Goal: Information Seeking & Learning: Understand process/instructions

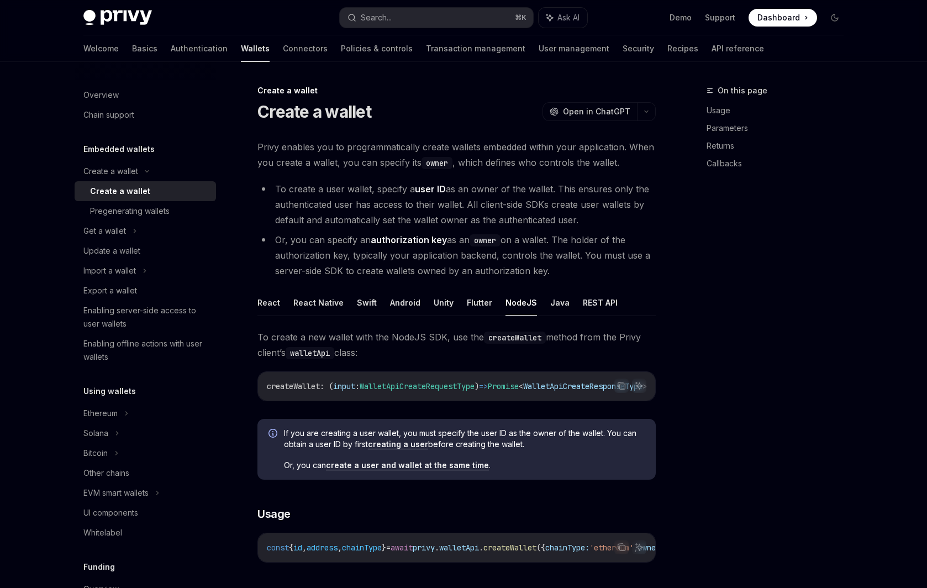
scroll to position [217, 0]
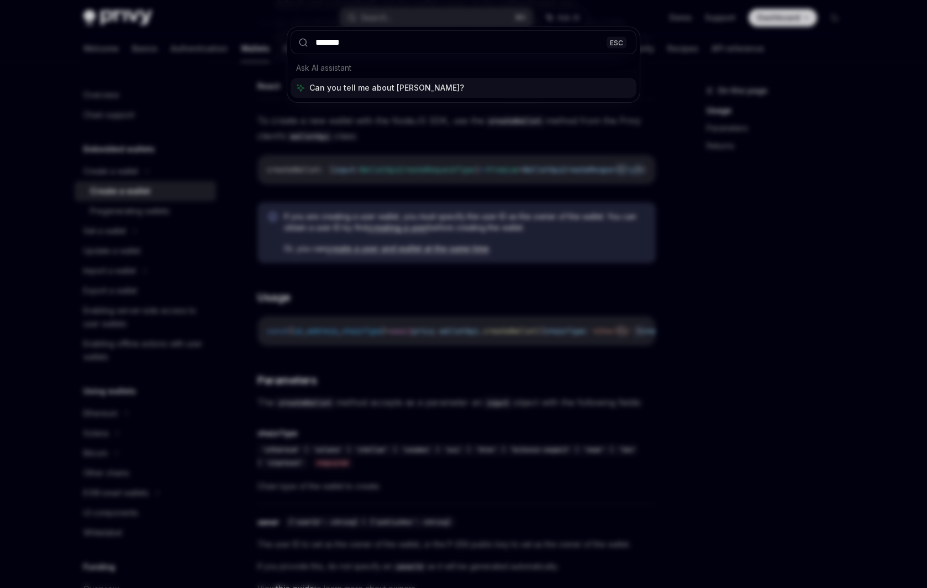
type input "********"
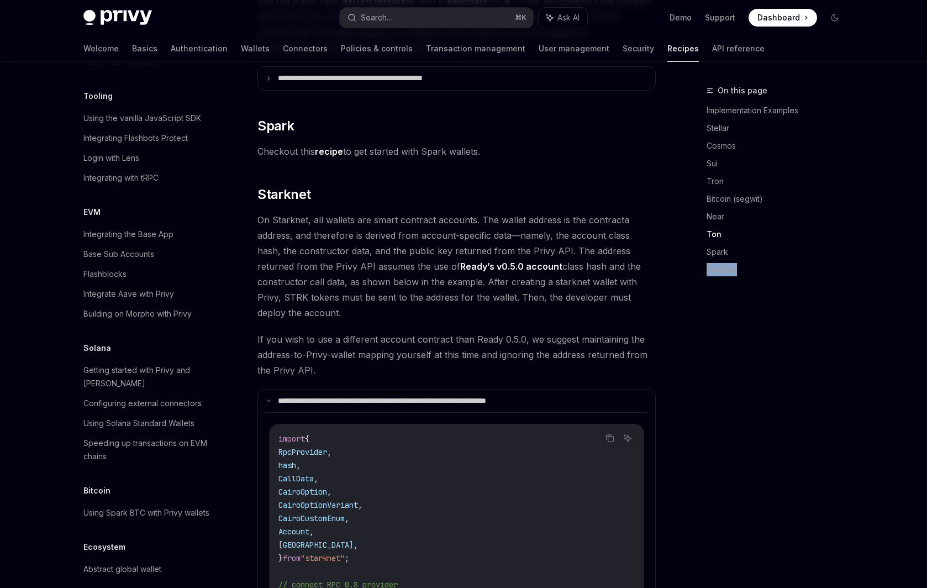
scroll to position [1378, 0]
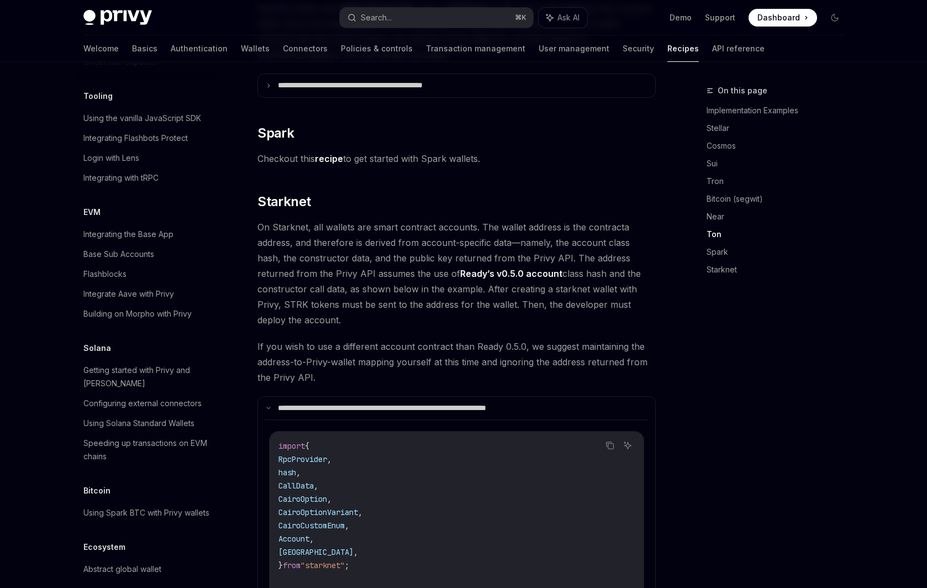
click at [786, 373] on div "On this page Implementation Examples Stellar Cosmos Sui Tron Bitcoin (segwit) N…" at bounding box center [768, 336] width 168 height 504
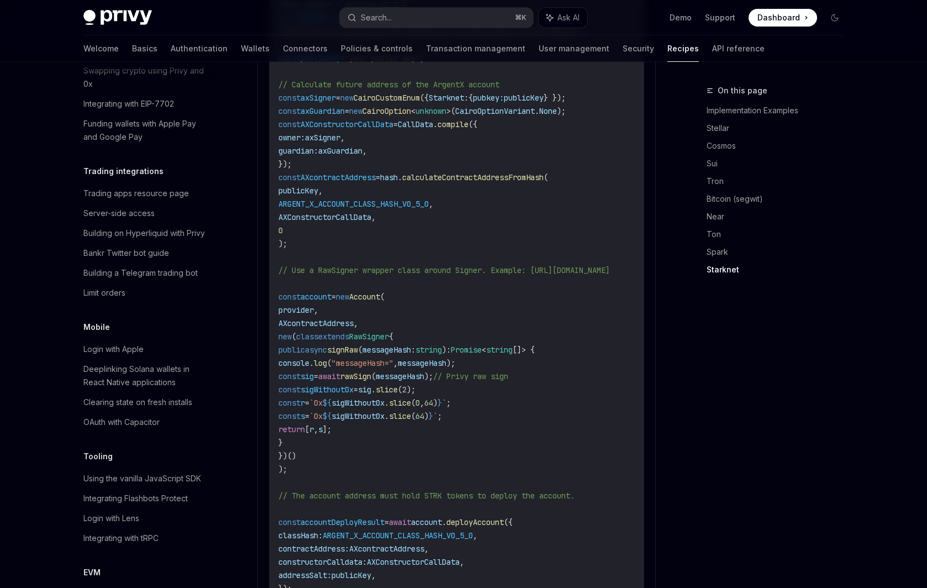
scroll to position [2032, 0]
click at [371, 370] on span "rawSign" at bounding box center [355, 375] width 31 height 10
copy span "rawSign"
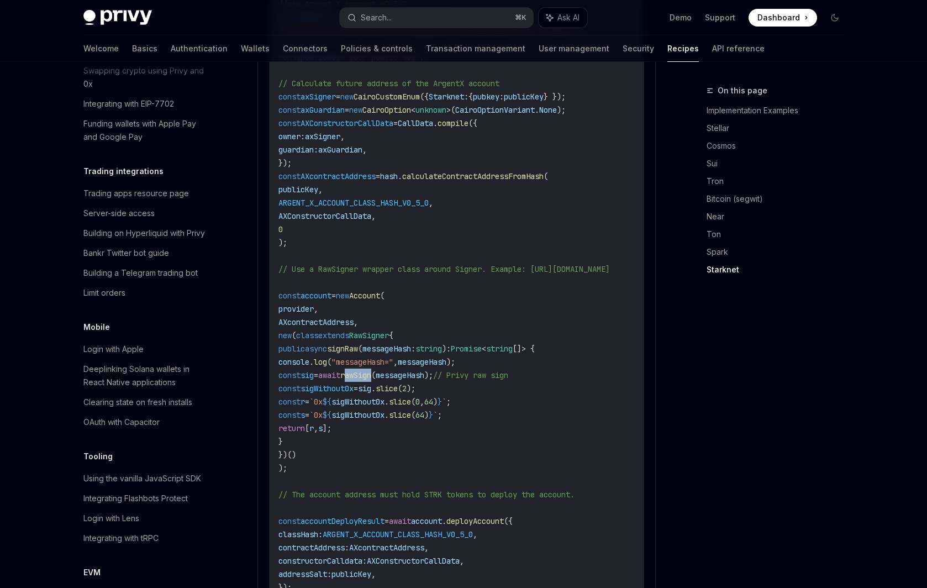
copy span "rawSign"
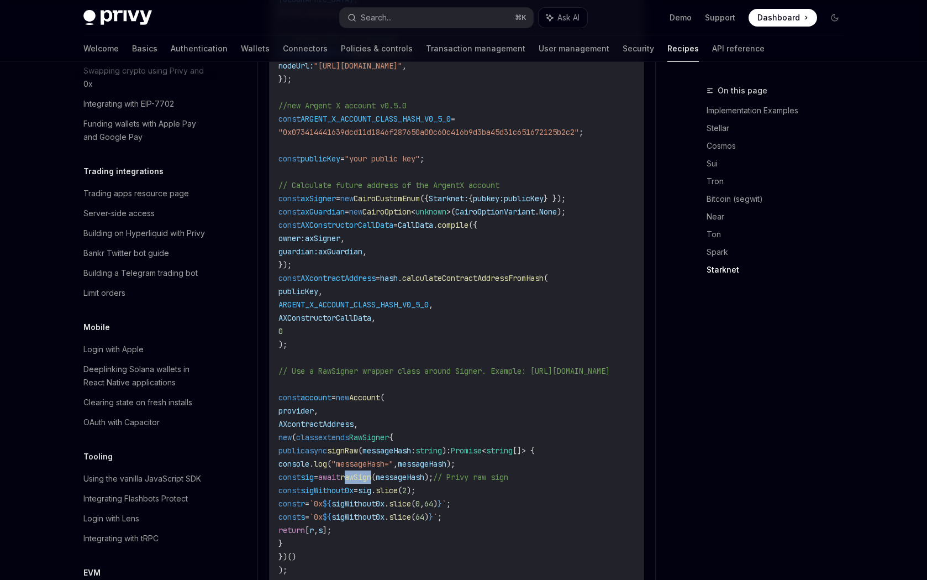
type textarea "*"
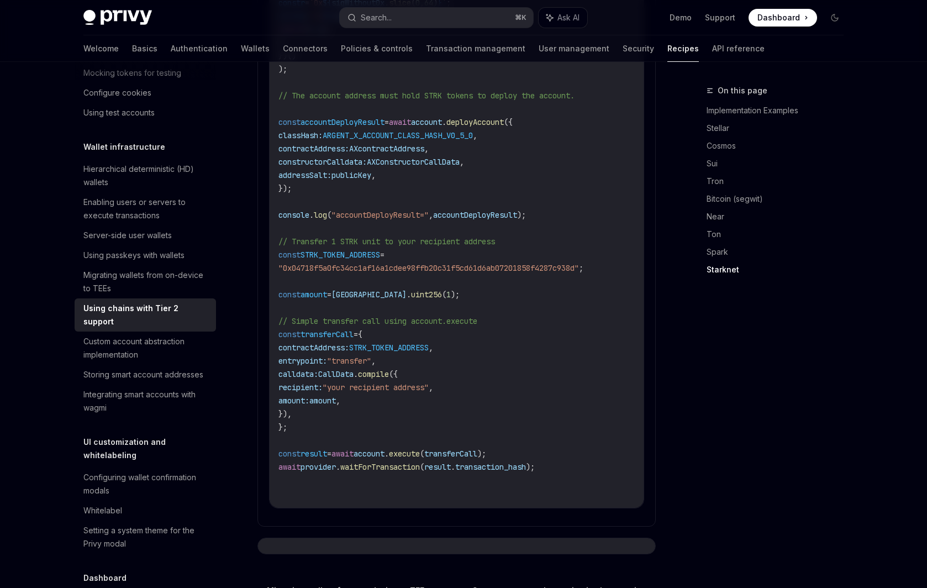
scroll to position [176, 0]
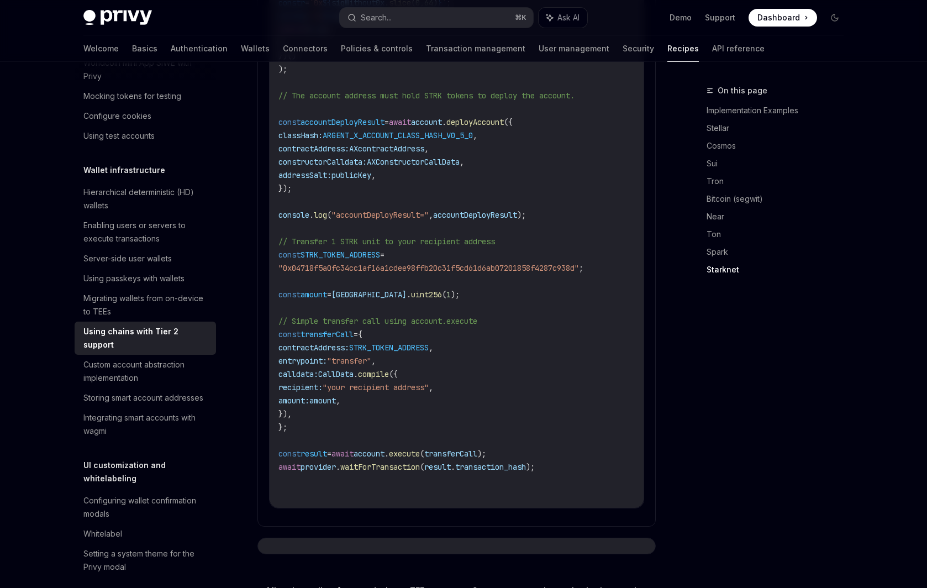
click at [118, 334] on div "Using chains with Tier 2 support" at bounding box center [146, 338] width 126 height 27
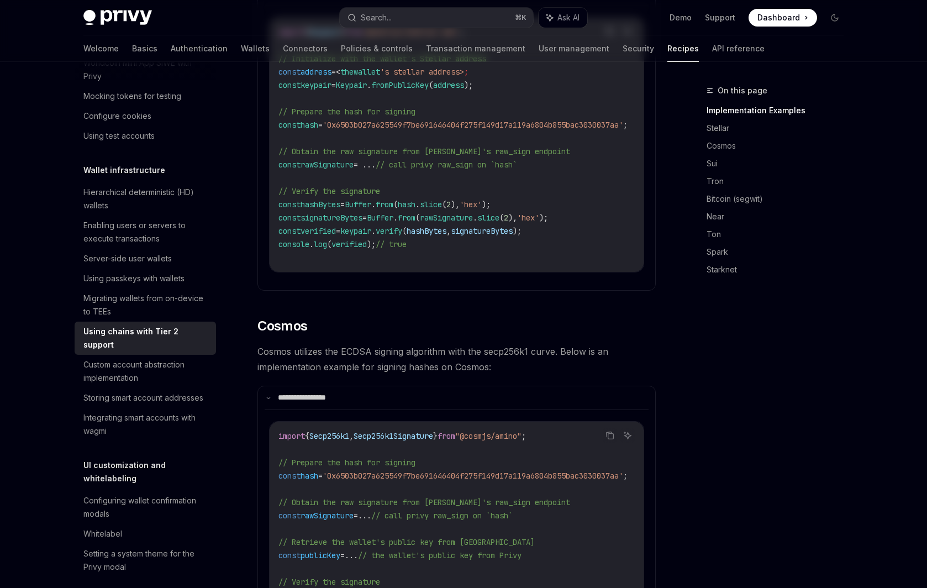
scroll to position [0, 0]
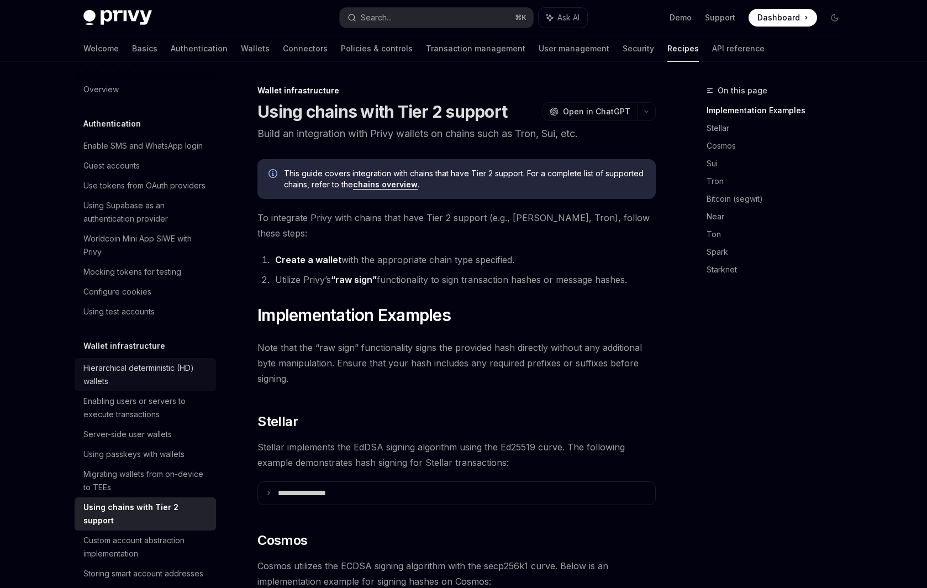
click at [163, 371] on div "Hierarchical deterministic (HD) wallets" at bounding box center [146, 374] width 126 height 27
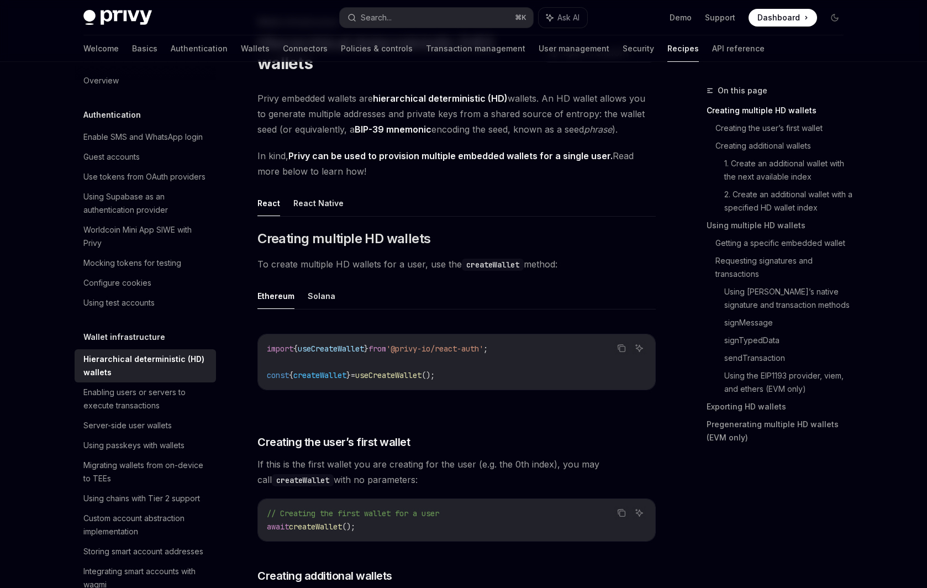
scroll to position [70, 0]
click at [188, 426] on div "Server-side user wallets" at bounding box center [146, 425] width 126 height 13
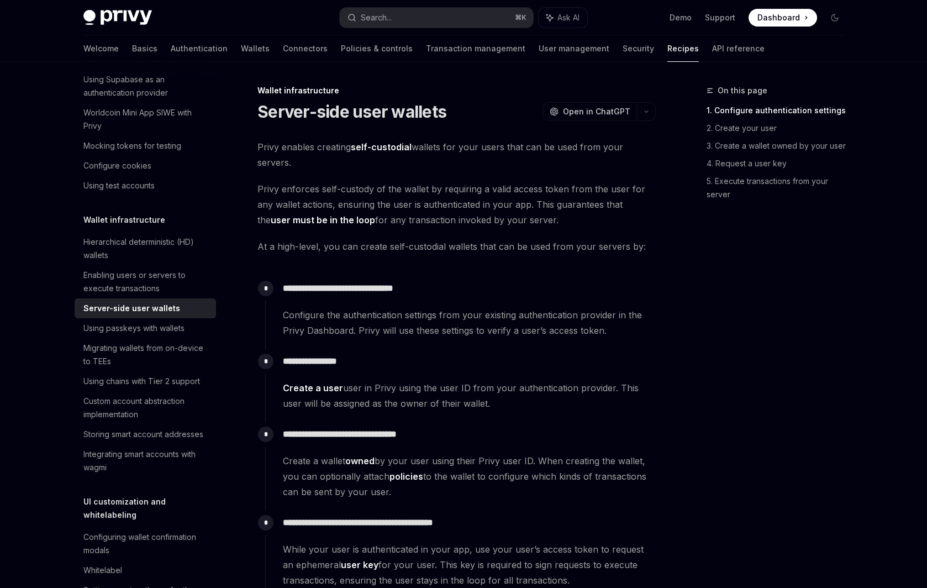
scroll to position [124, 0]
click at [185, 381] on div "Using chains with Tier 2 support" at bounding box center [141, 382] width 117 height 13
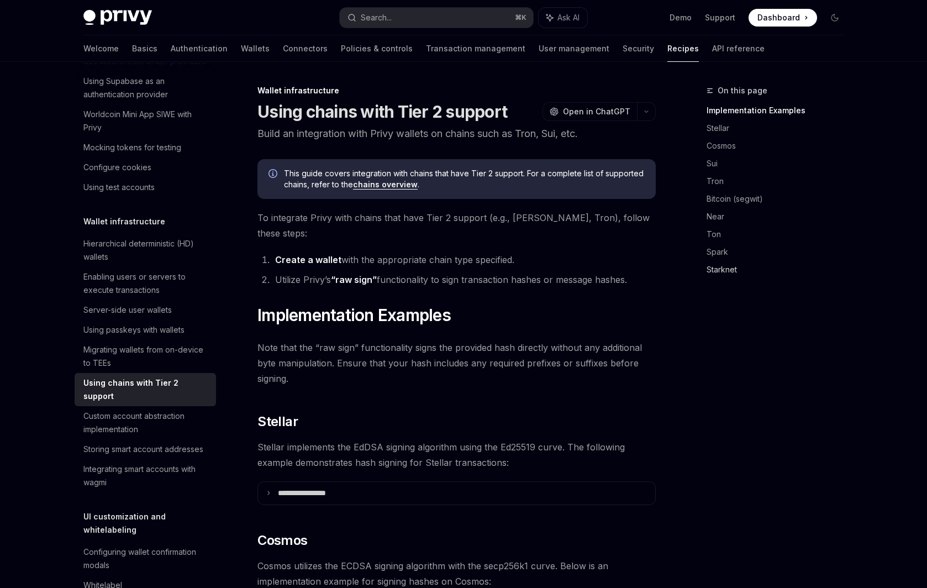
click at [730, 265] on link "Starknet" at bounding box center [780, 270] width 146 height 18
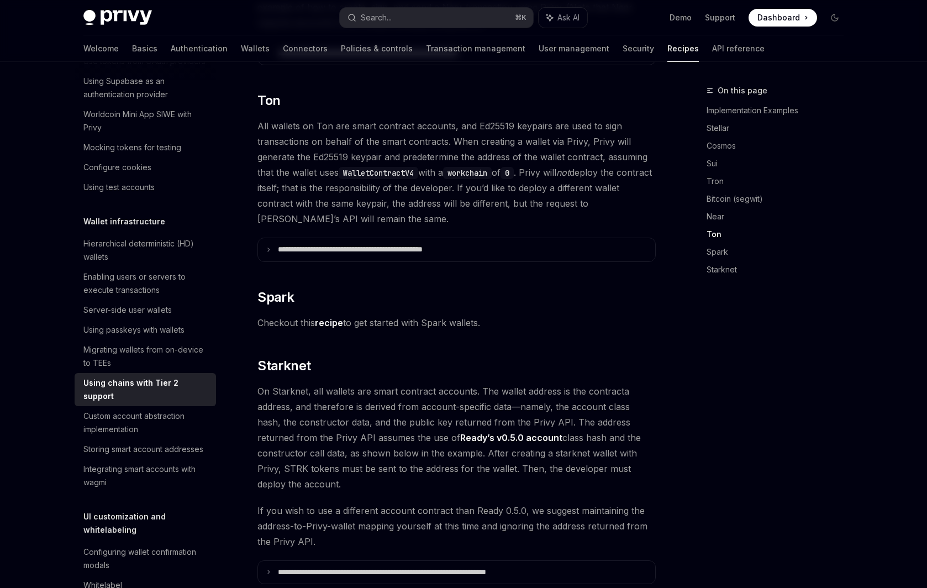
scroll to position [1386, 0]
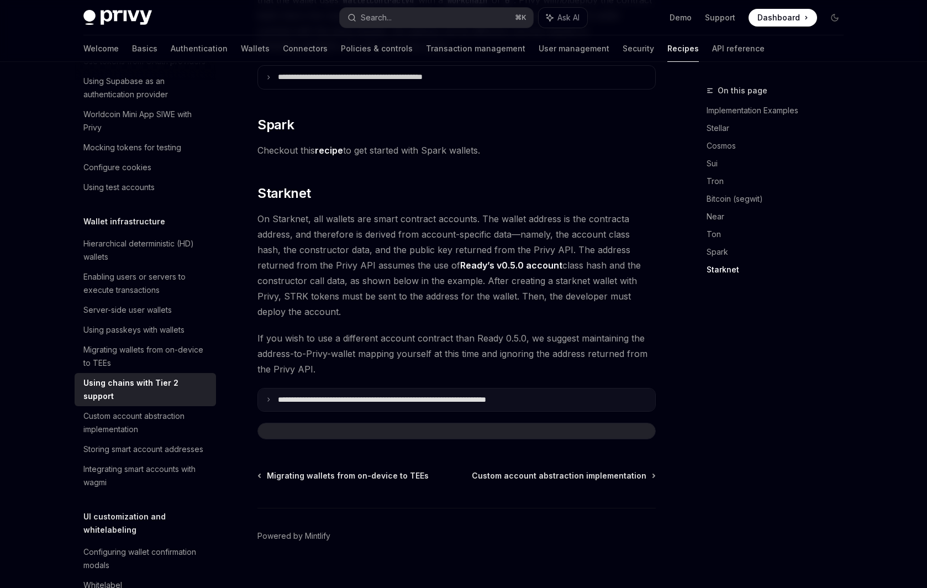
click at [291, 395] on p "**********" at bounding box center [422, 400] width 289 height 10
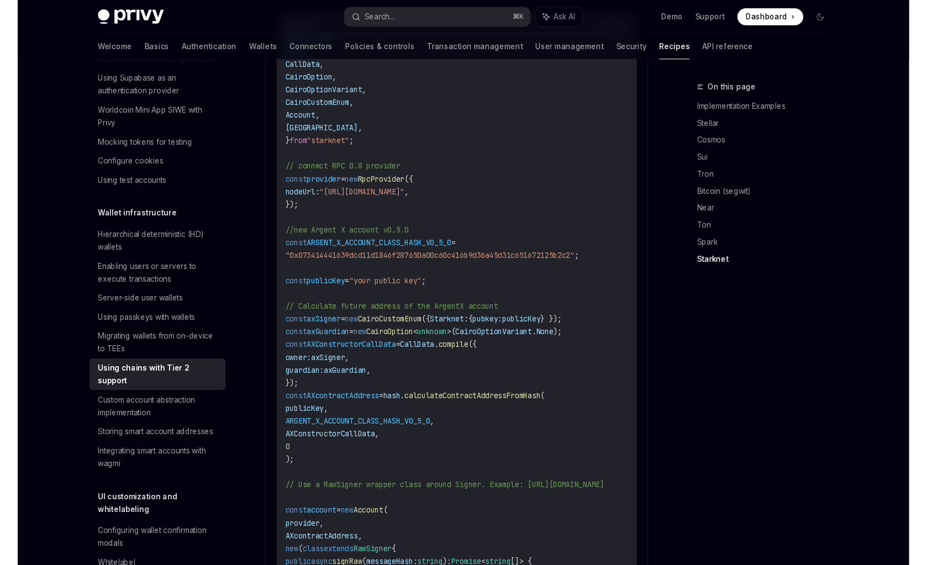
scroll to position [1781, 0]
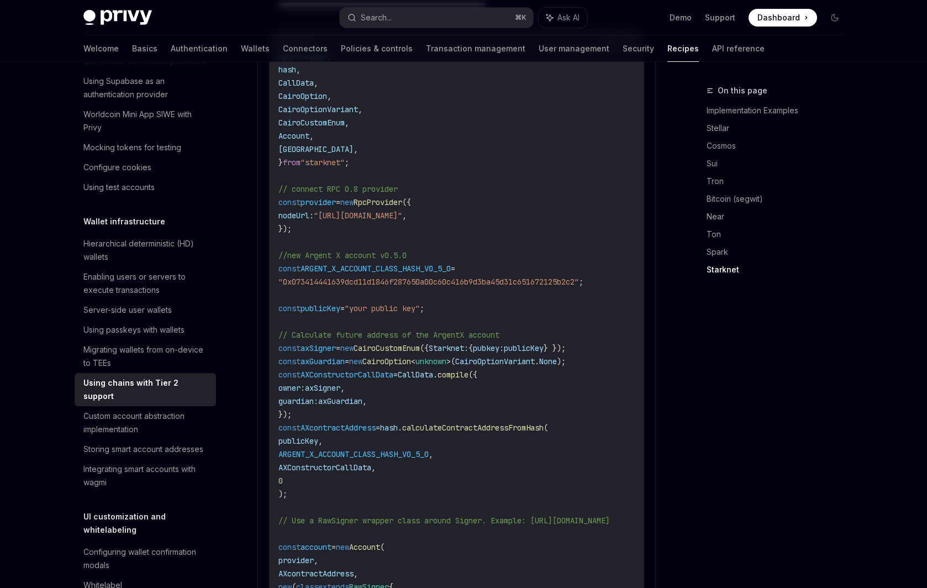
click at [324, 197] on span "provider" at bounding box center [318, 202] width 35 height 10
copy span "provider"
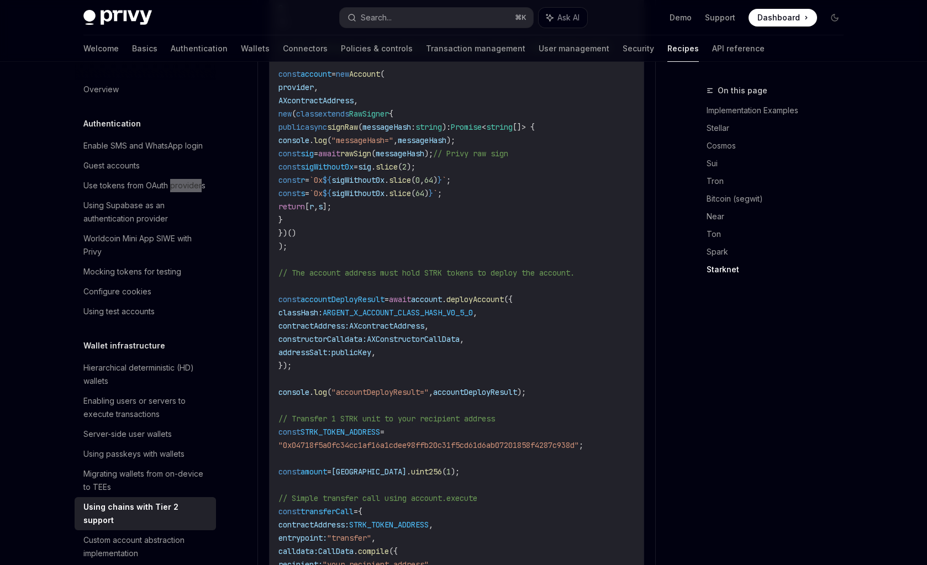
scroll to position [3021, 0]
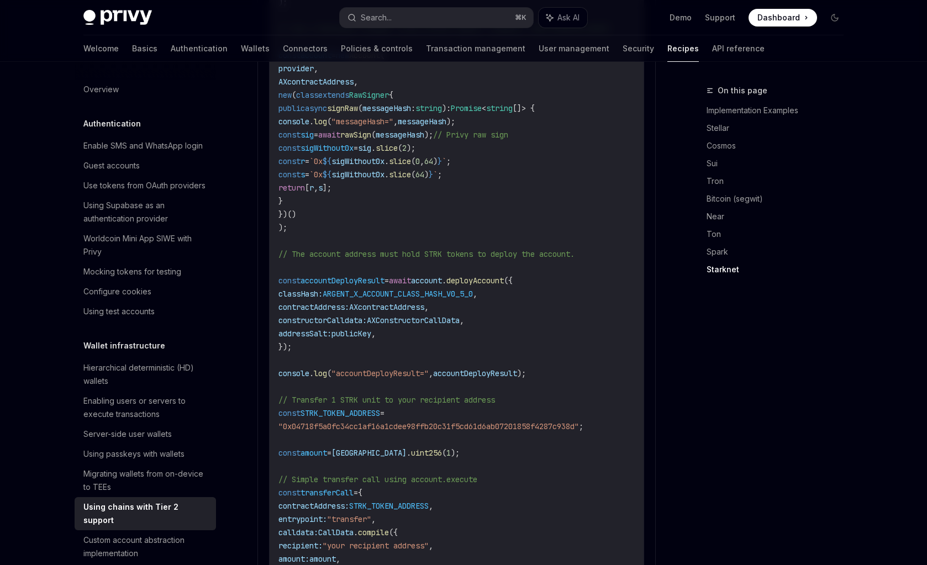
click at [849, 481] on div "On this page Implementation Examples Stellar Cosmos Sui Tron Bitcoin (segwit) N…" at bounding box center [768, 324] width 168 height 481
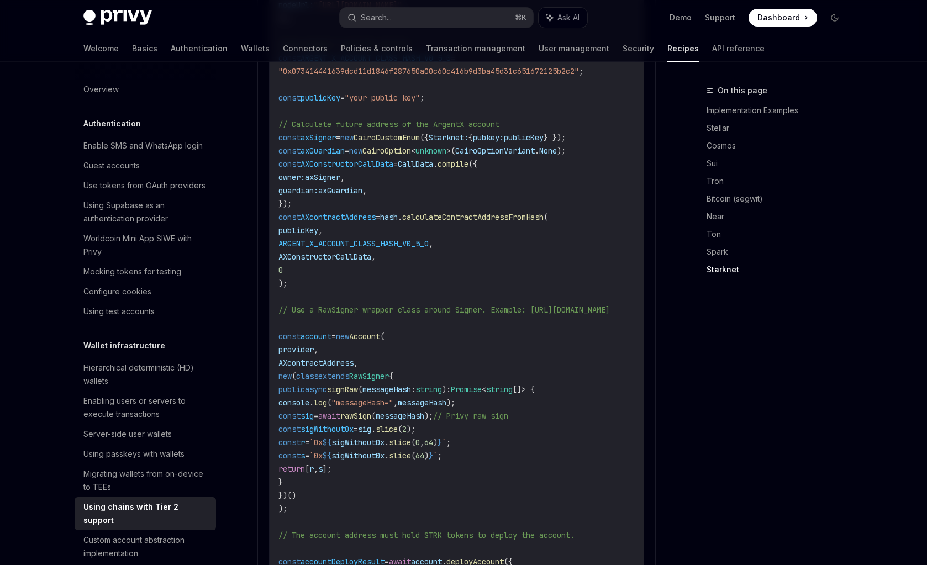
scroll to position [2743, 0]
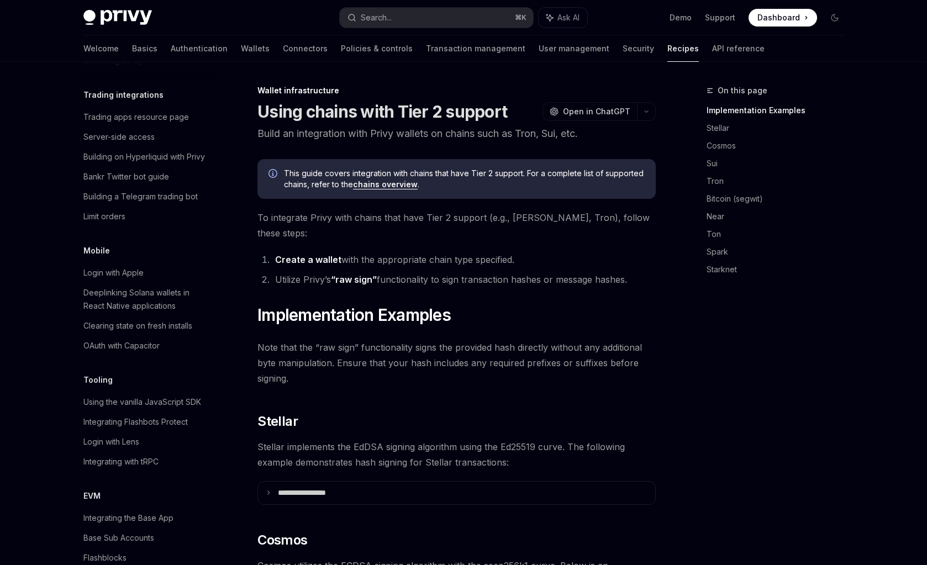
scroll to position [1247, 0]
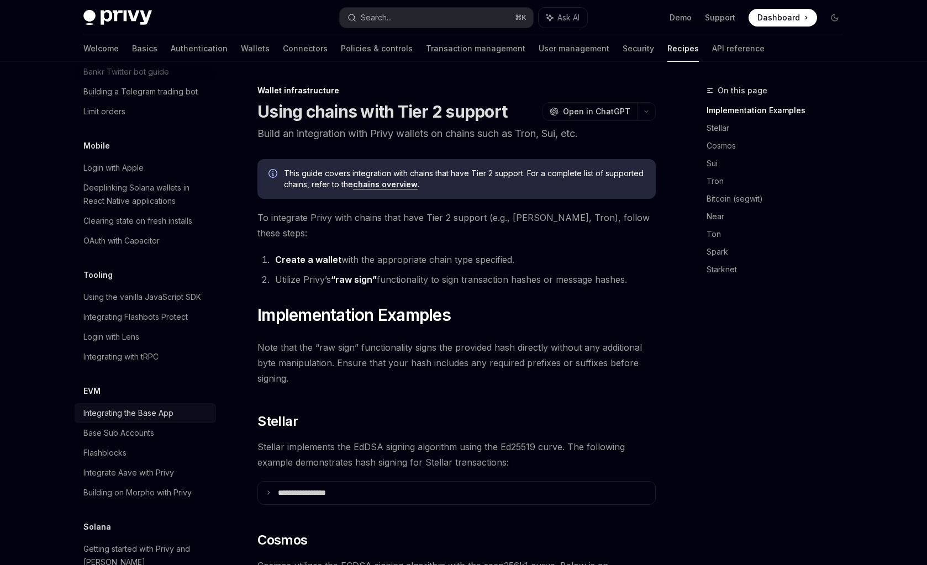
click at [129, 407] on div "Integrating the Base App" at bounding box center [128, 413] width 90 height 13
type textarea "*"
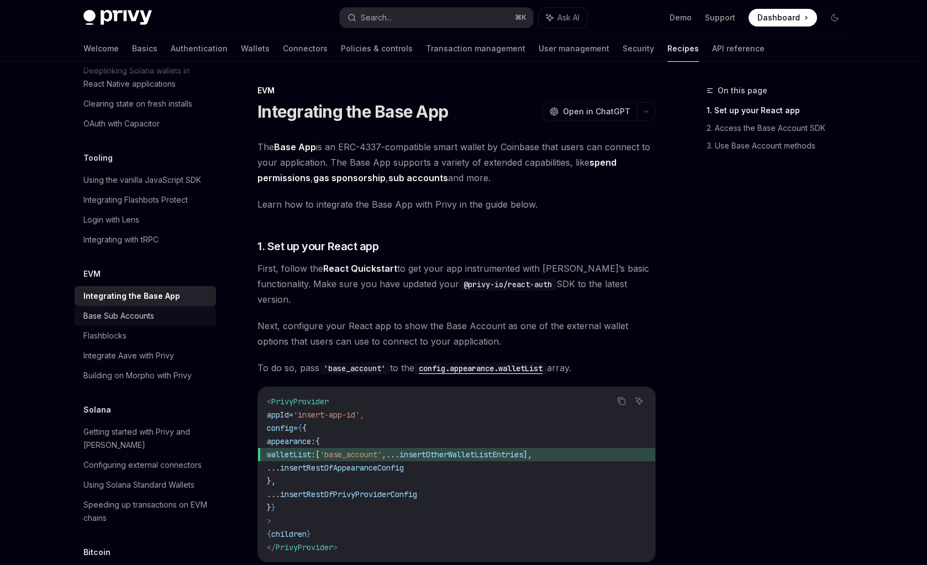
scroll to position [1449, 0]
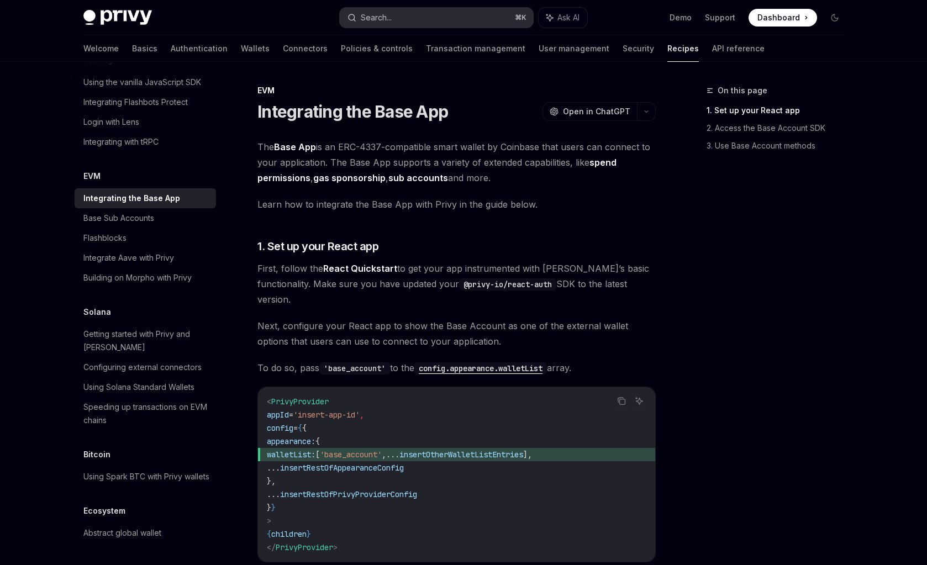
click at [391, 25] on button "Search... ⌘ K" at bounding box center [436, 18] width 193 height 20
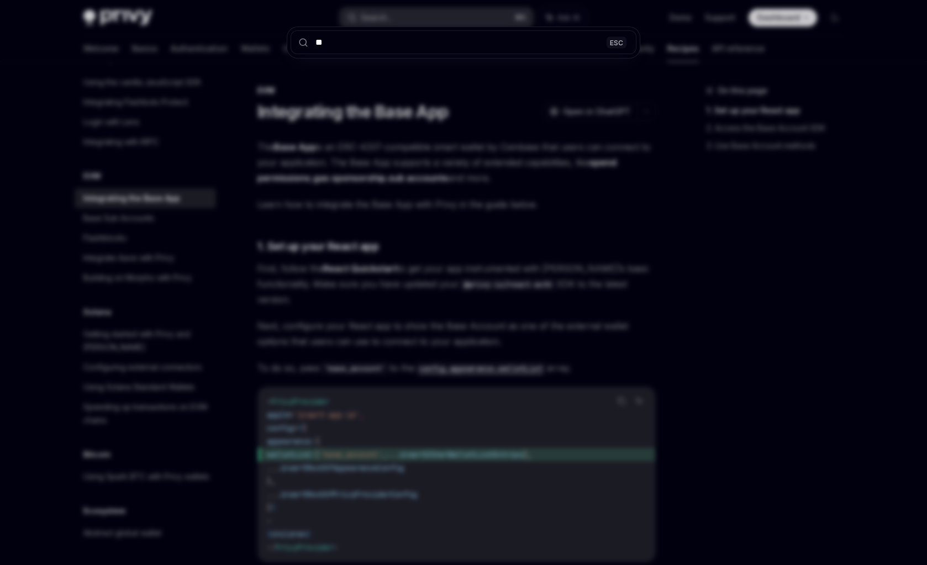
type input "***"
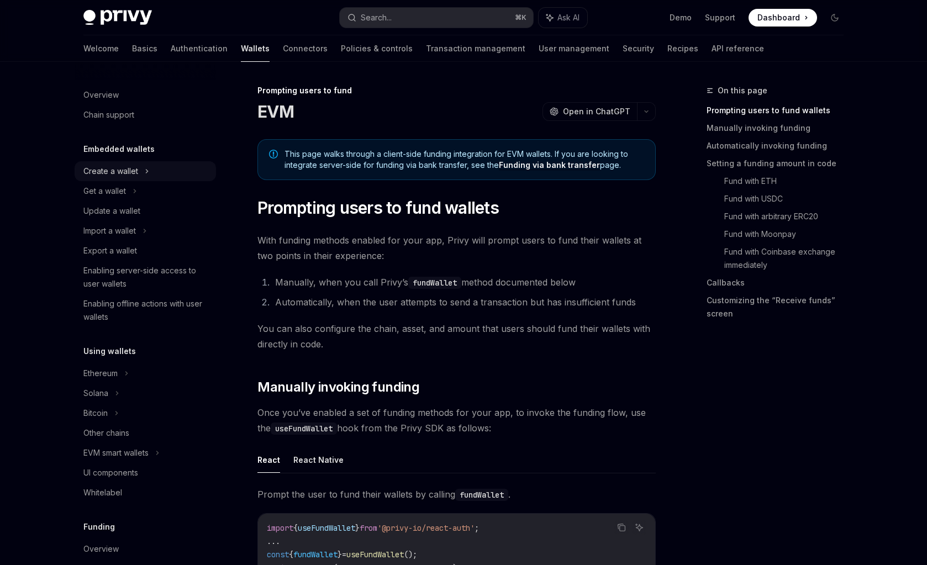
click at [155, 166] on div "Create a wallet" at bounding box center [145, 171] width 141 height 20
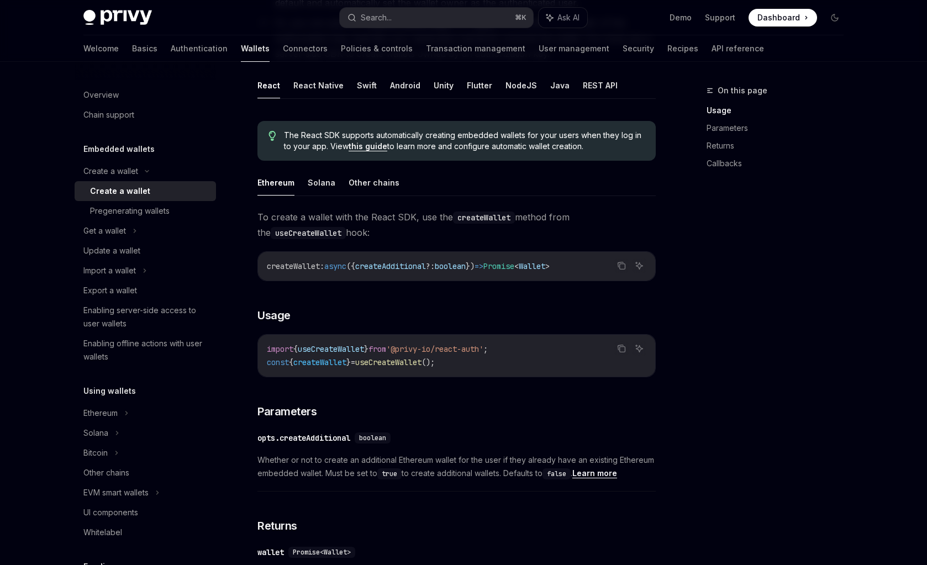
scroll to position [272, 0]
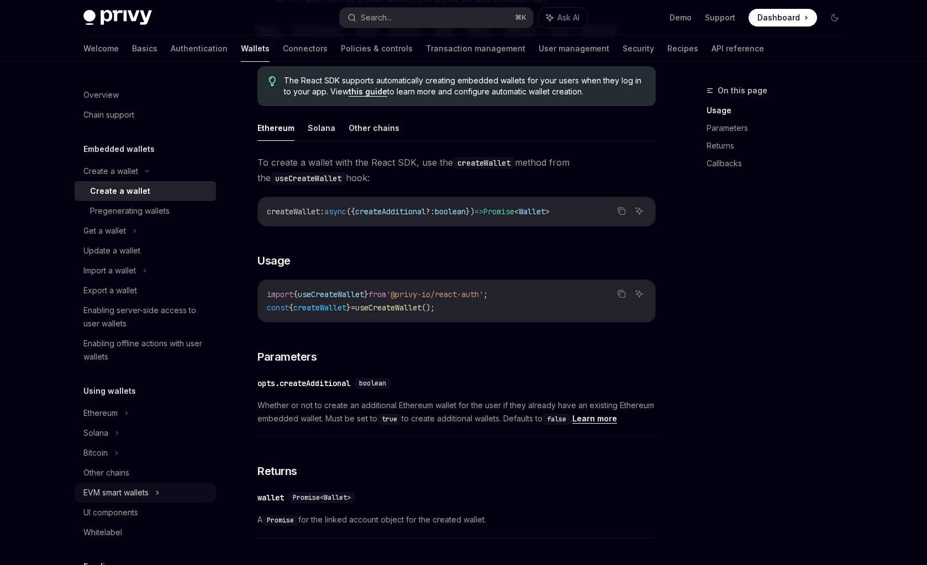
click at [149, 495] on div "EVM smart wallets" at bounding box center [115, 492] width 65 height 13
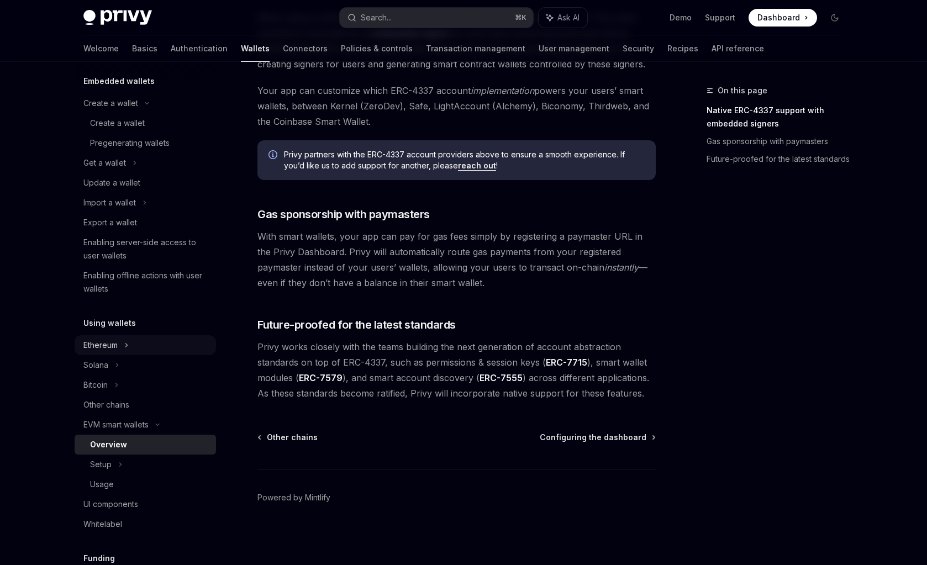
scroll to position [72, 0]
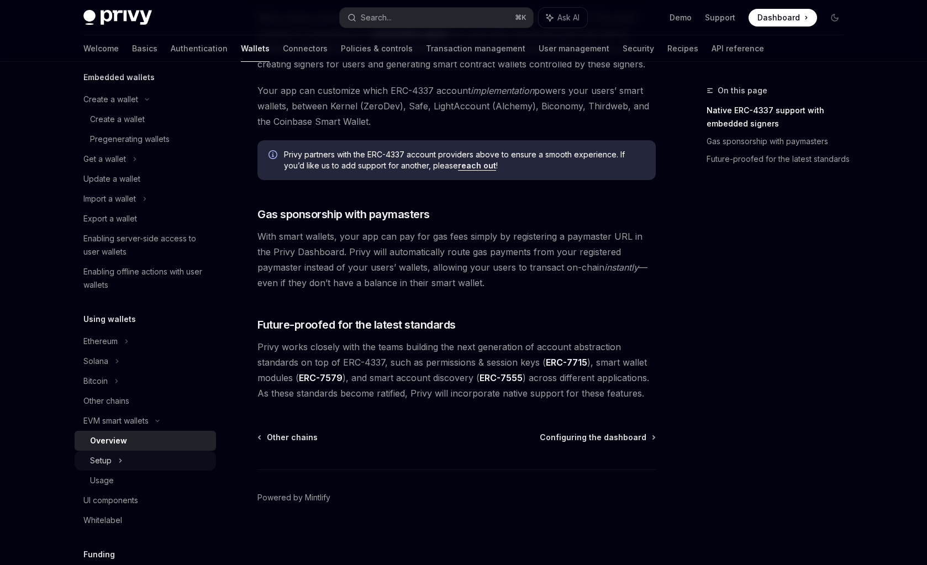
click at [118, 462] on icon at bounding box center [120, 460] width 4 height 13
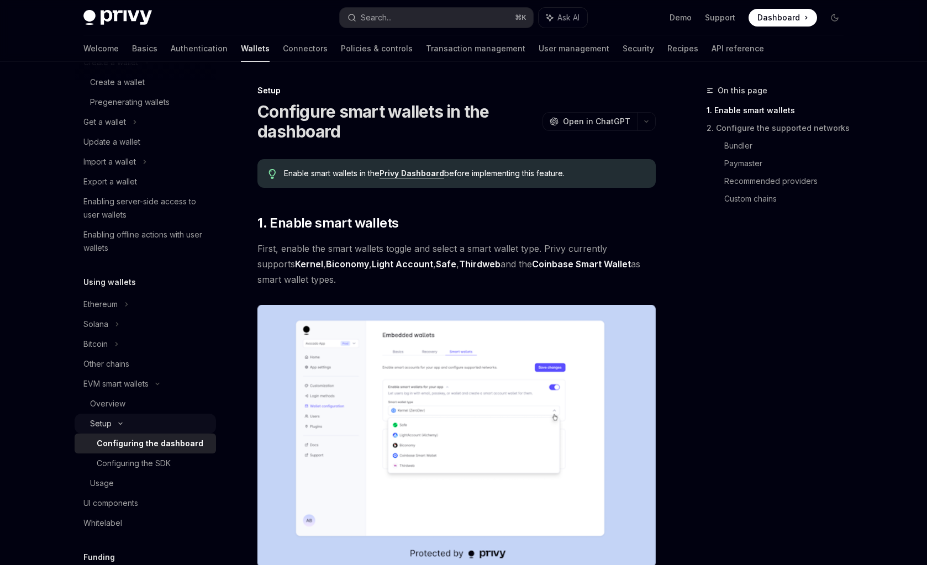
scroll to position [110, 0]
click at [118, 482] on div "Usage" at bounding box center [149, 482] width 119 height 13
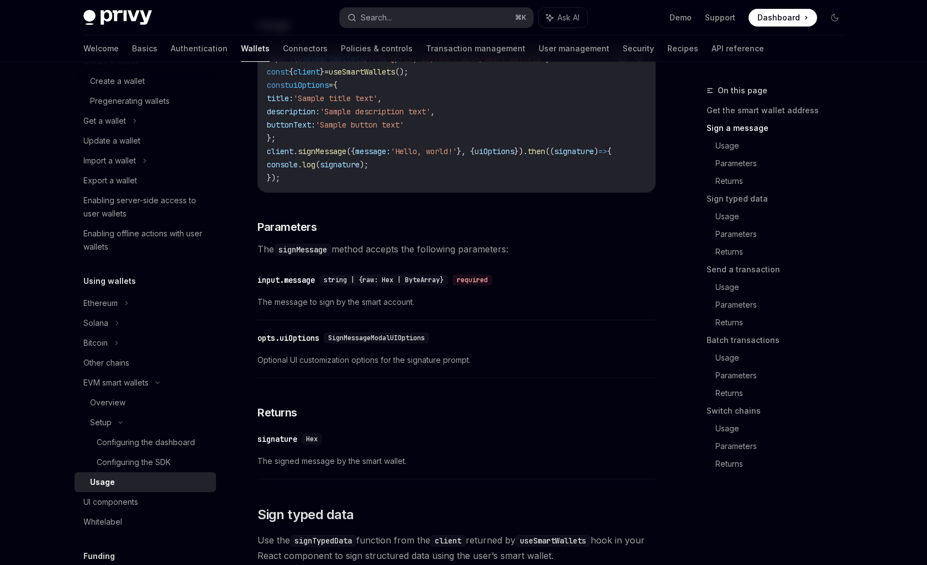
scroll to position [622, 0]
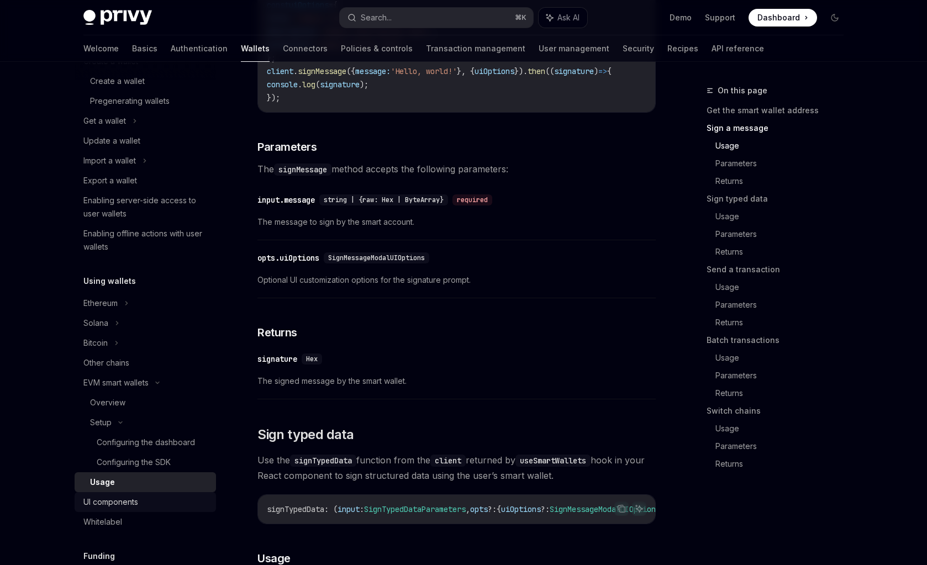
click at [128, 509] on link "UI components" at bounding box center [145, 502] width 141 height 20
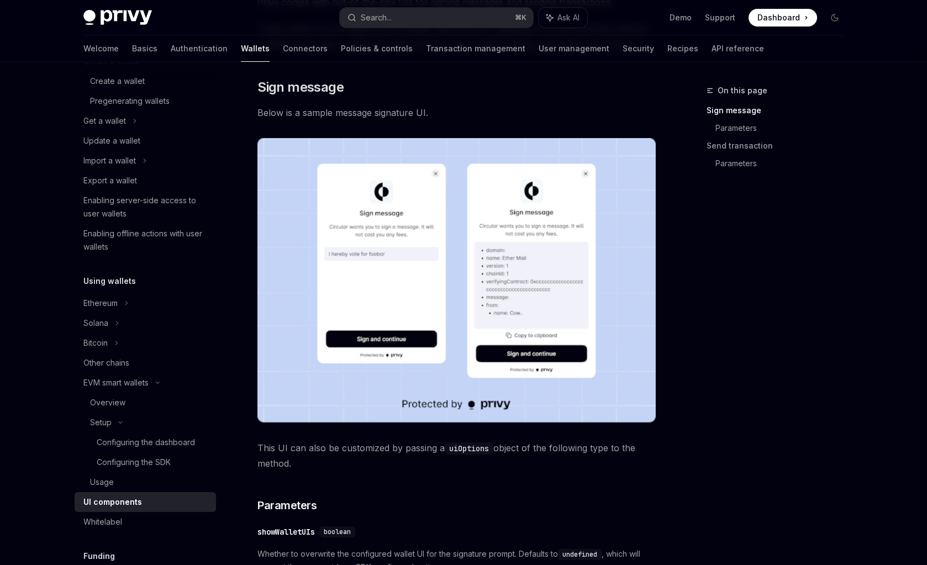
scroll to position [209, 0]
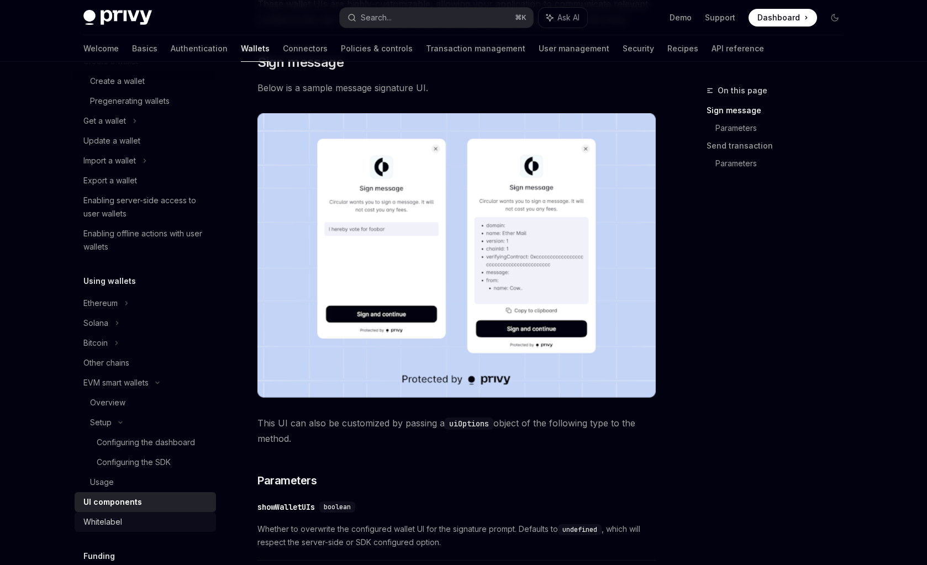
click at [140, 515] on div "Whitelabel" at bounding box center [146, 521] width 126 height 13
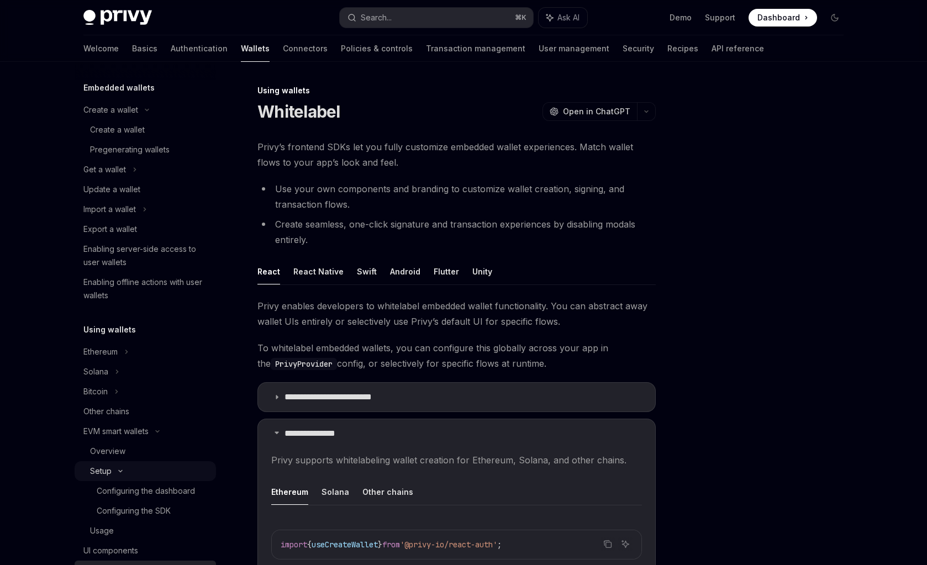
scroll to position [9, 0]
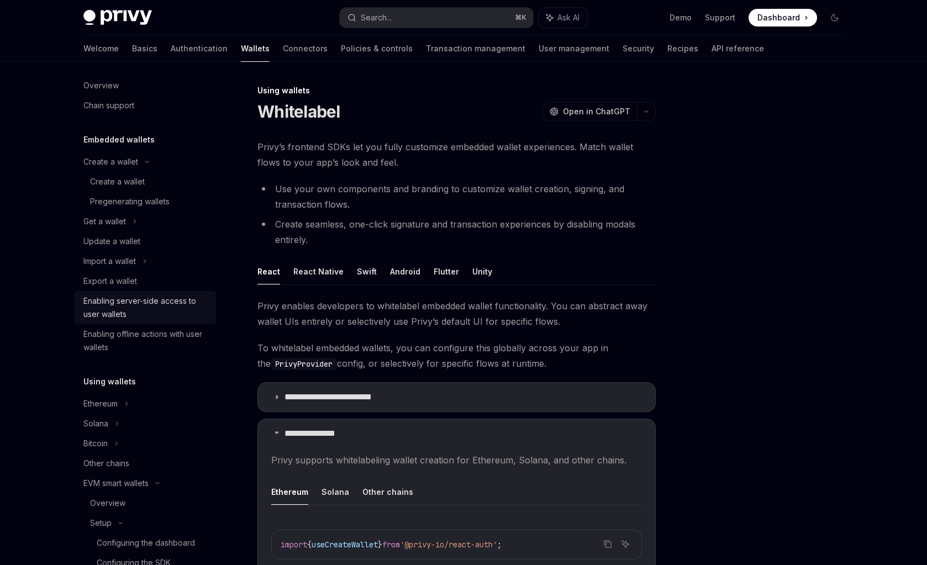
click at [138, 304] on div "Enabling server-side access to user wallets" at bounding box center [146, 307] width 126 height 27
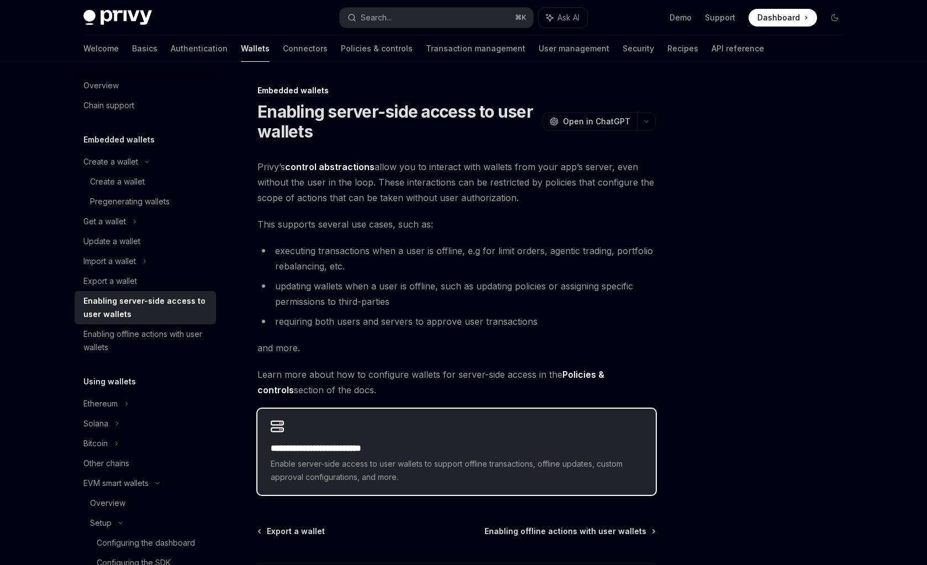
click at [370, 438] on div "**********" at bounding box center [456, 452] width 398 height 86
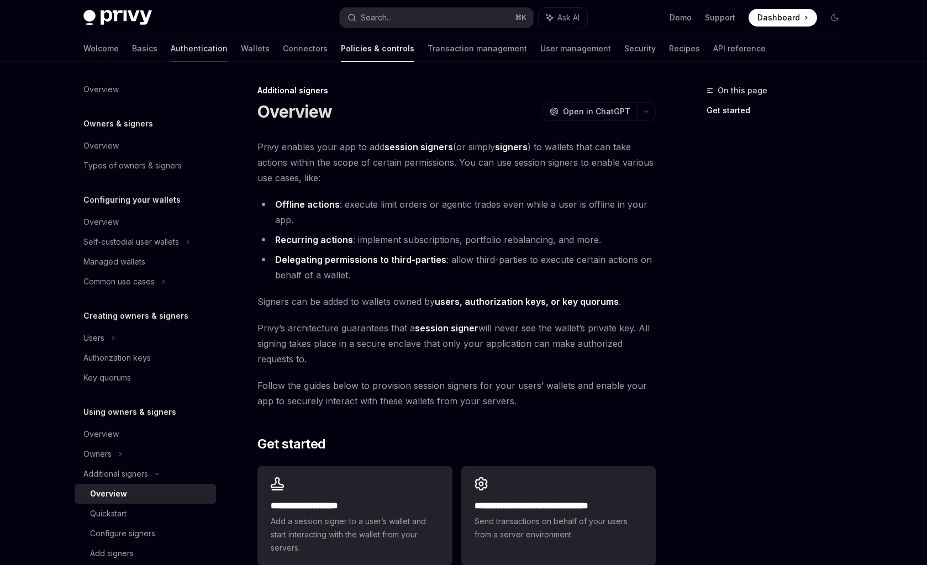
click at [171, 52] on link "Authentication" at bounding box center [199, 48] width 57 height 27
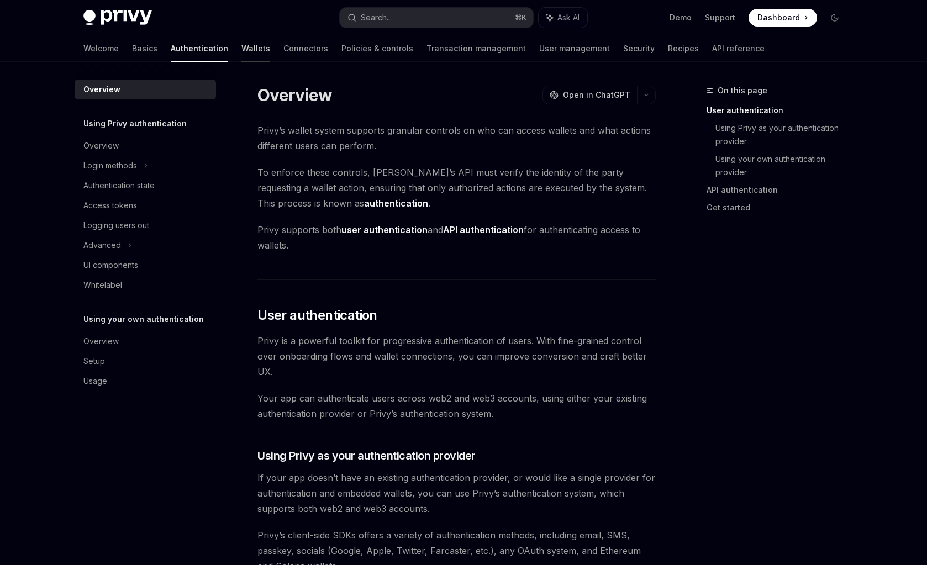
click at [241, 50] on link "Wallets" at bounding box center [255, 48] width 29 height 27
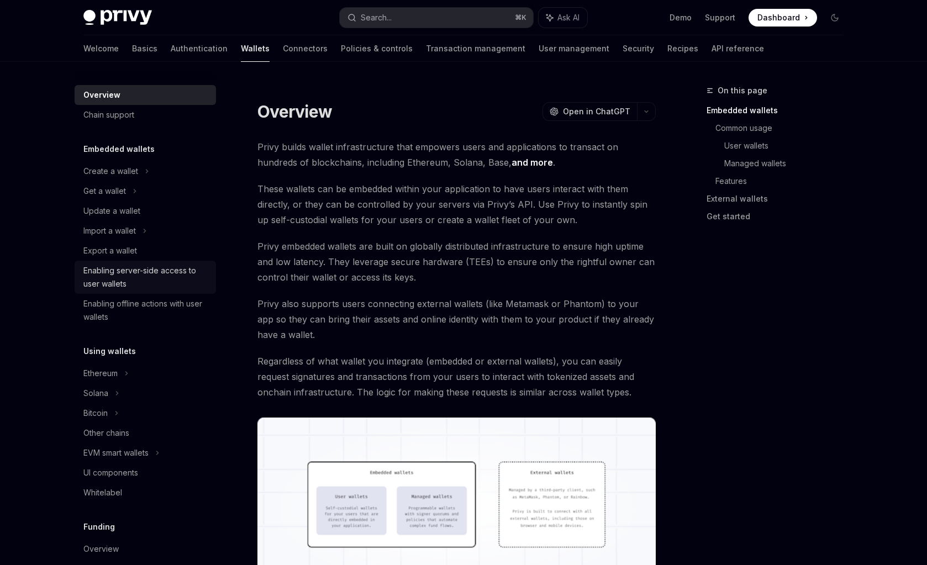
click at [165, 279] on div "Enabling server-side access to user wallets" at bounding box center [146, 277] width 126 height 27
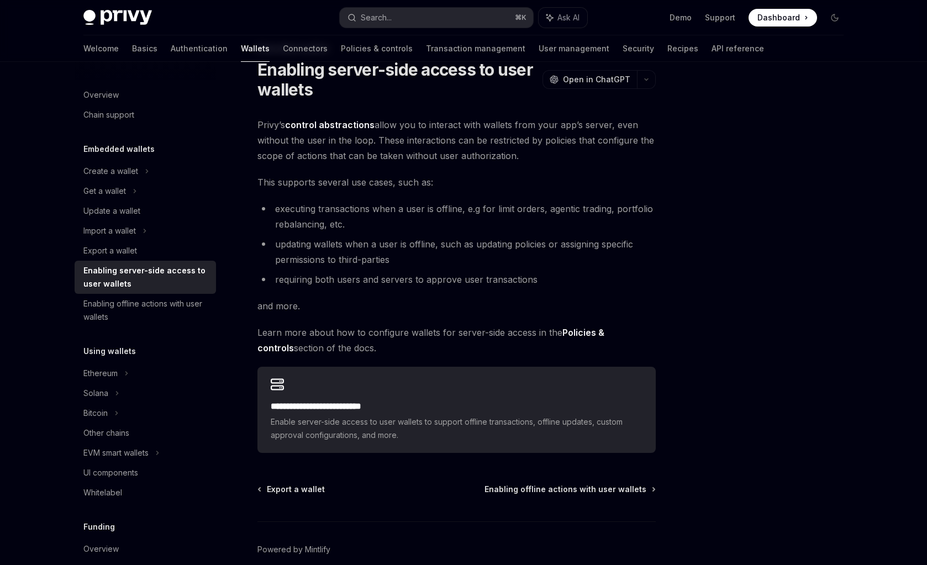
scroll to position [94, 0]
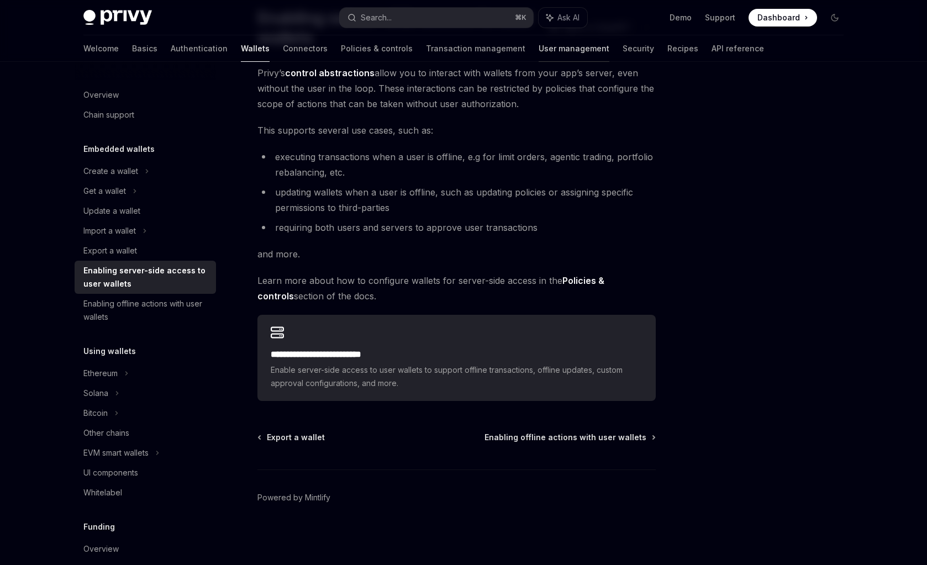
click at [539, 57] on link "User management" at bounding box center [574, 48] width 71 height 27
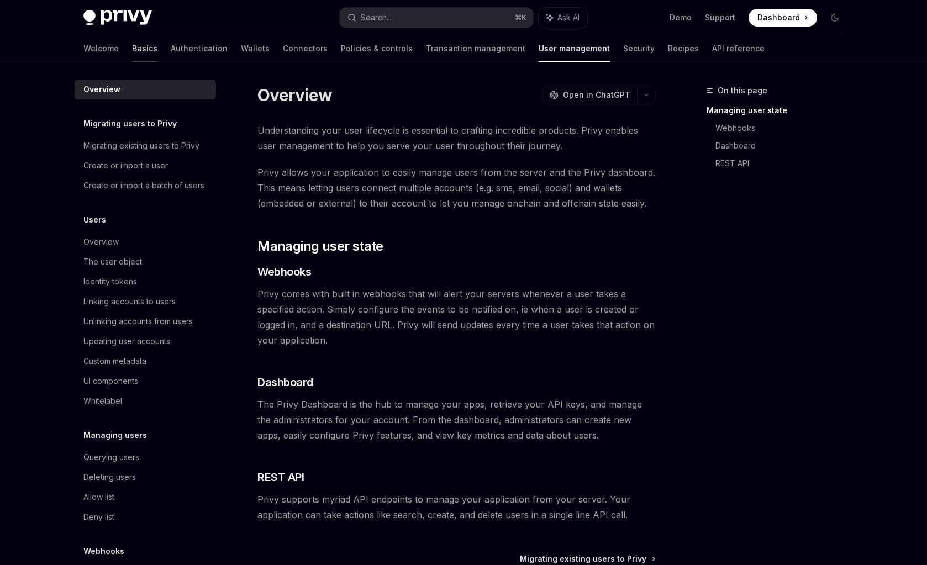
click at [132, 44] on link "Basics" at bounding box center [144, 48] width 25 height 27
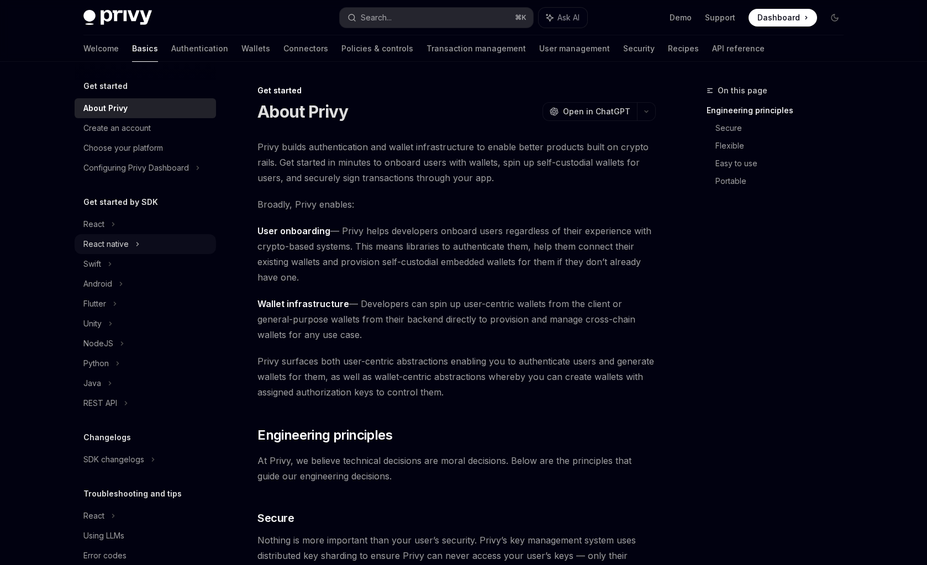
scroll to position [23, 0]
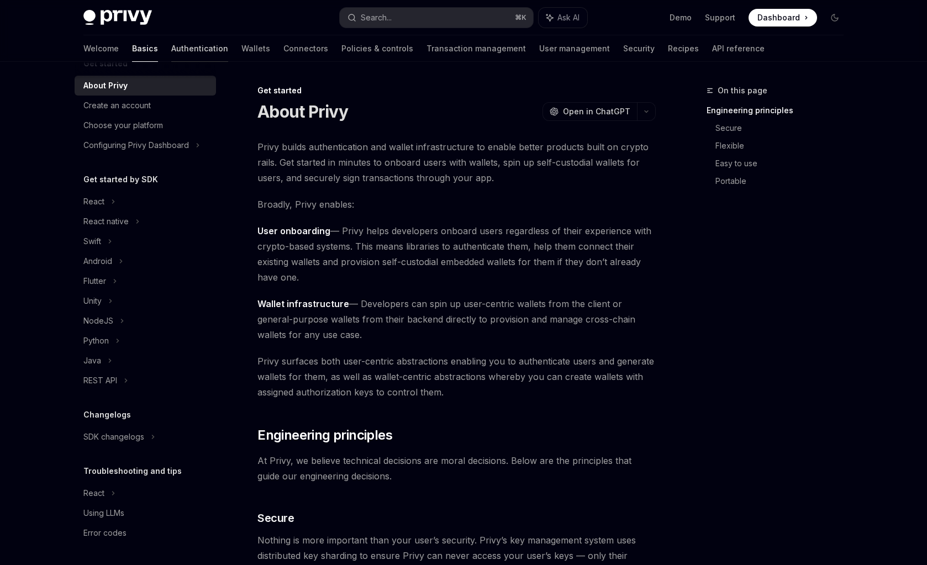
click at [171, 50] on link "Authentication" at bounding box center [199, 48] width 57 height 27
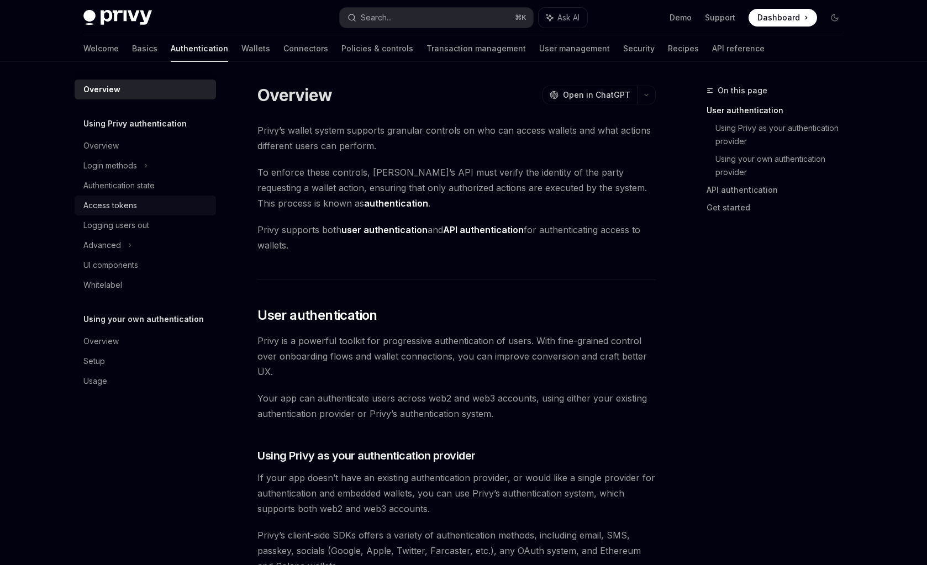
click at [156, 215] on link "Access tokens" at bounding box center [145, 206] width 141 height 20
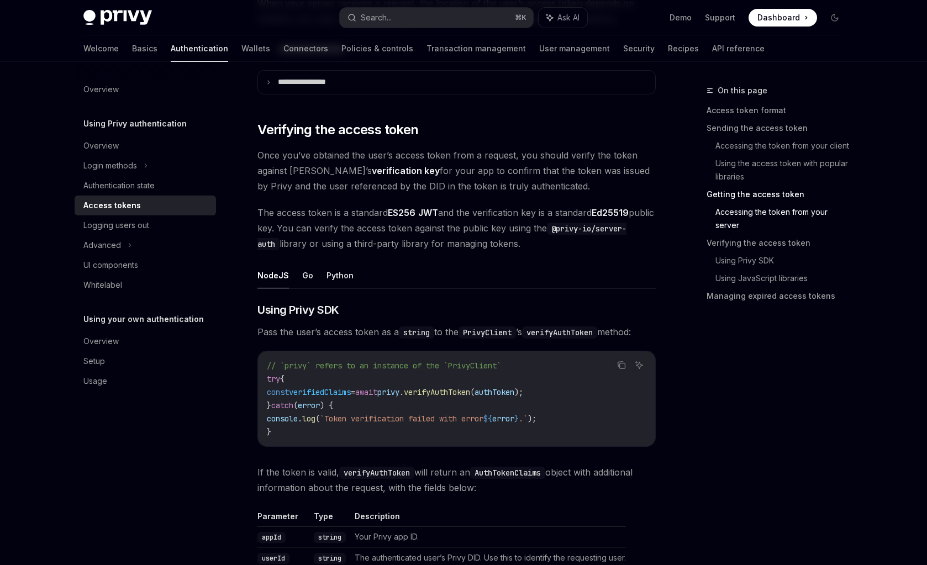
scroll to position [1614, 0]
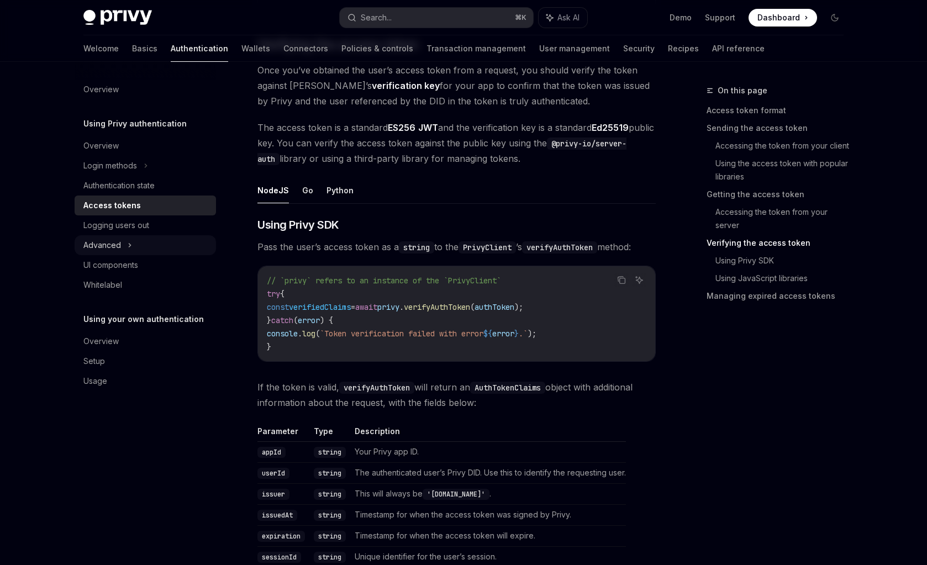
click at [132, 245] on div "Advanced" at bounding box center [145, 245] width 141 height 20
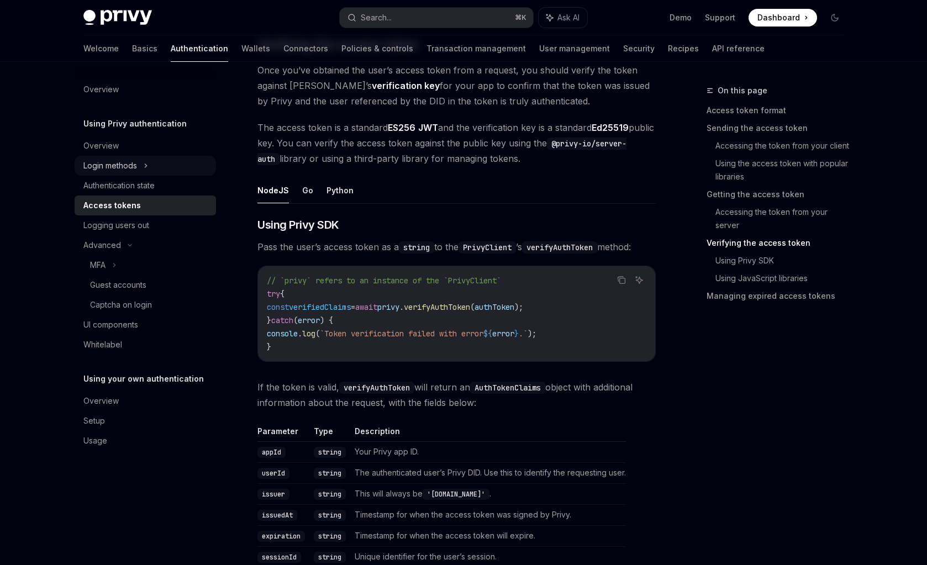
click at [146, 165] on icon at bounding box center [146, 165] width 4 height 13
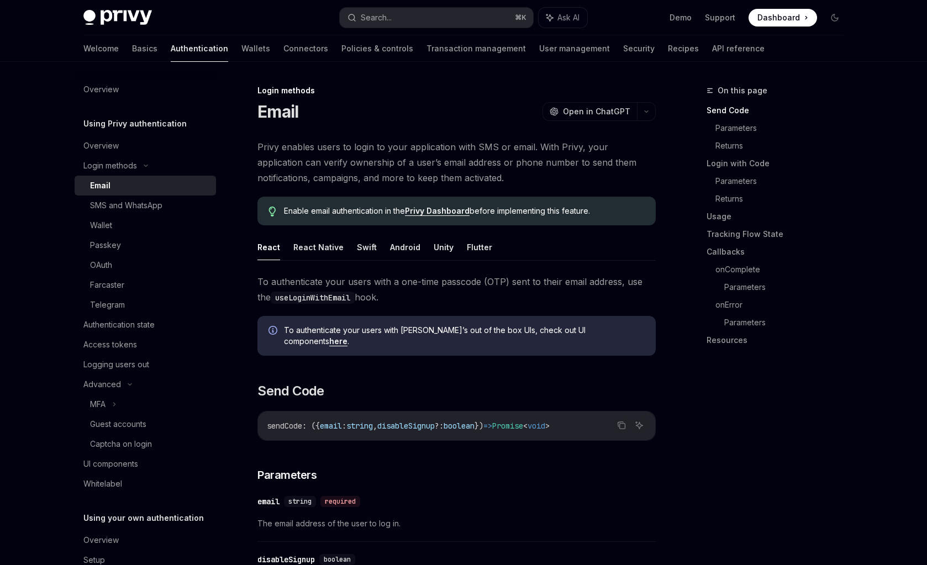
click at [180, 49] on div "Welcome Basics Authentication Wallets Connectors Policies & controls Transactio…" at bounding box center [423, 48] width 681 height 27
click at [241, 50] on link "Wallets" at bounding box center [255, 48] width 29 height 27
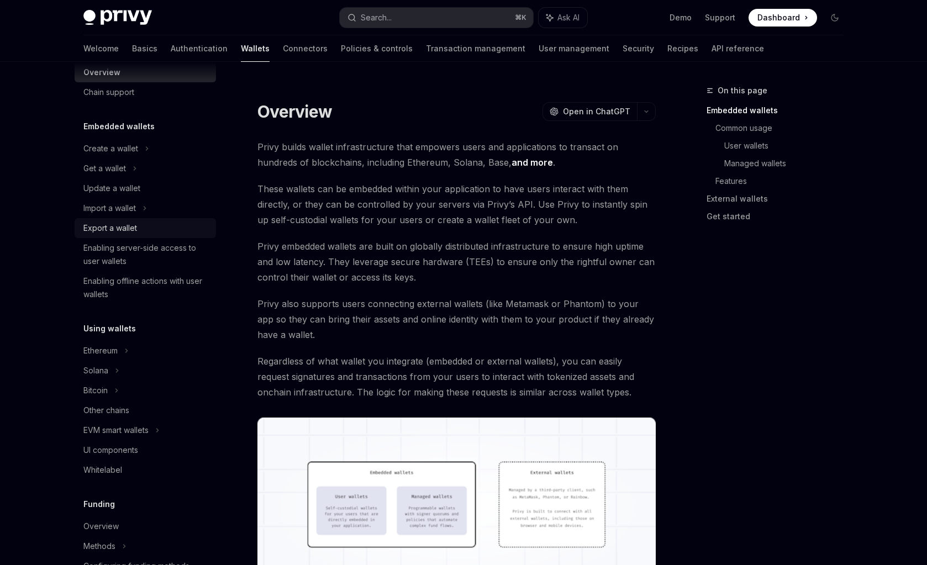
scroll to position [26, 0]
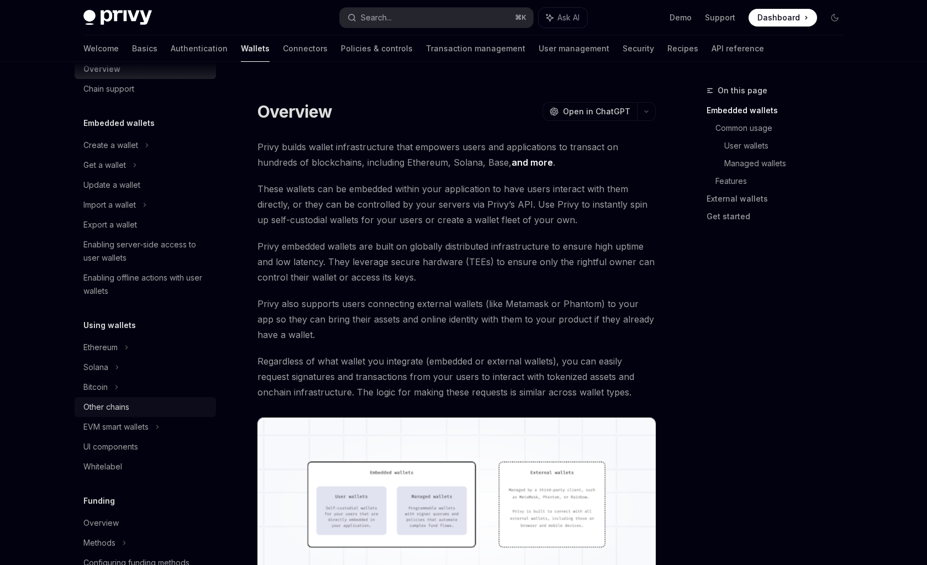
click at [127, 408] on div "Other chains" at bounding box center [106, 407] width 46 height 13
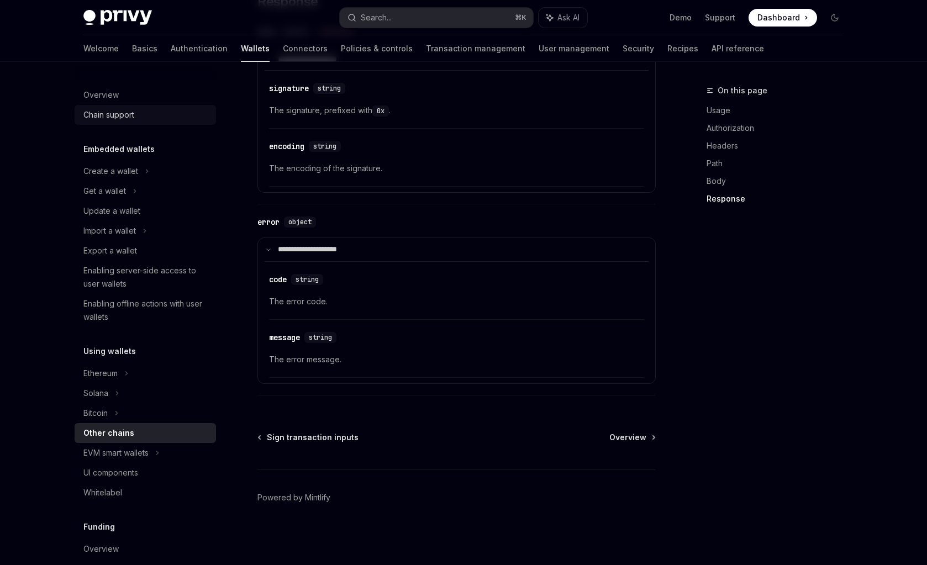
click at [136, 119] on div "Chain support" at bounding box center [146, 114] width 126 height 13
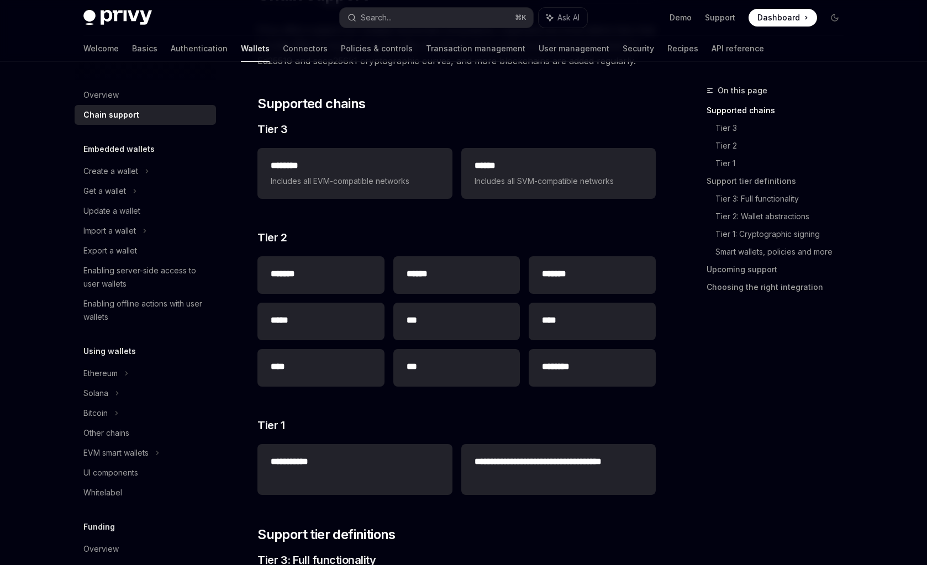
scroll to position [123, 0]
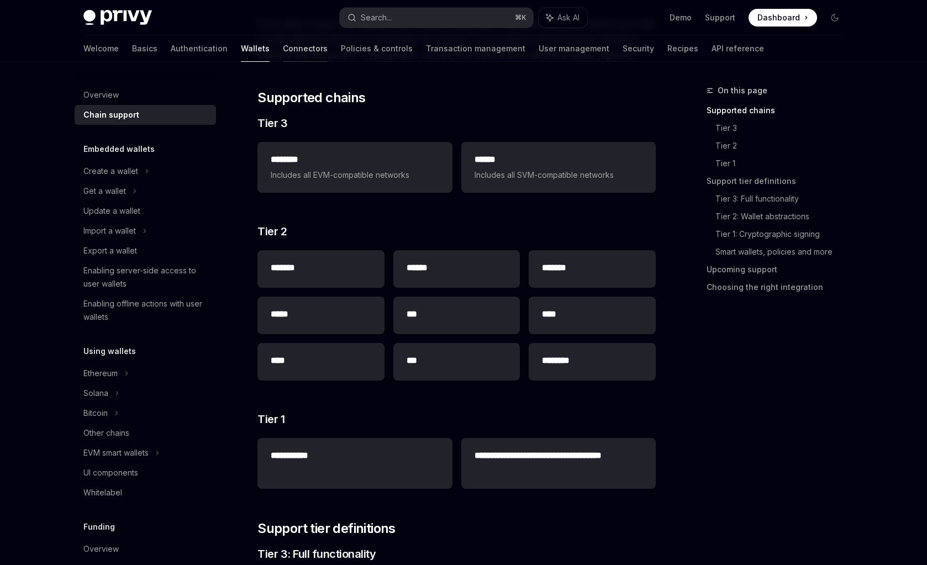
click at [283, 48] on link "Connectors" at bounding box center [305, 48] width 45 height 27
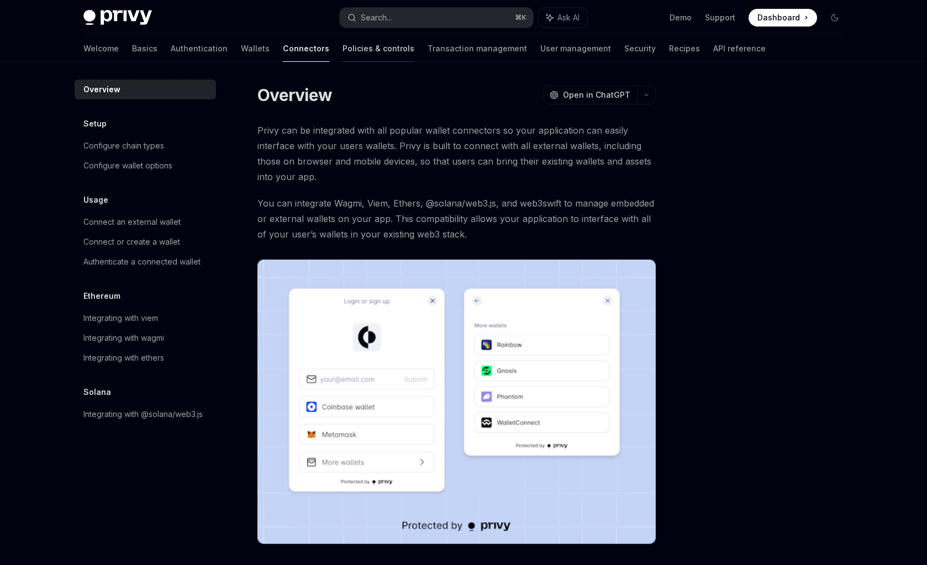
click at [343, 56] on link "Policies & controls" at bounding box center [379, 48] width 72 height 27
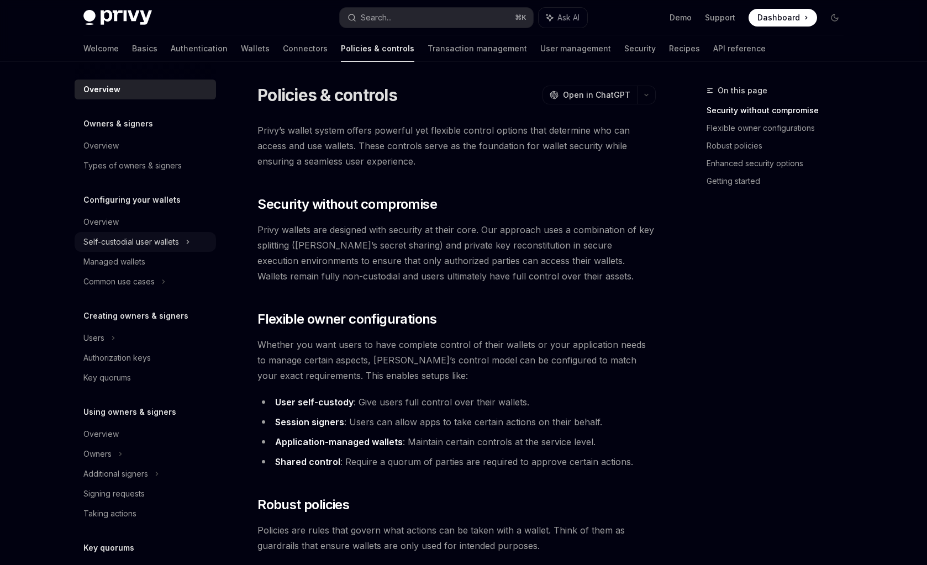
click at [177, 247] on div "Self-custodial user wallets" at bounding box center [131, 241] width 96 height 13
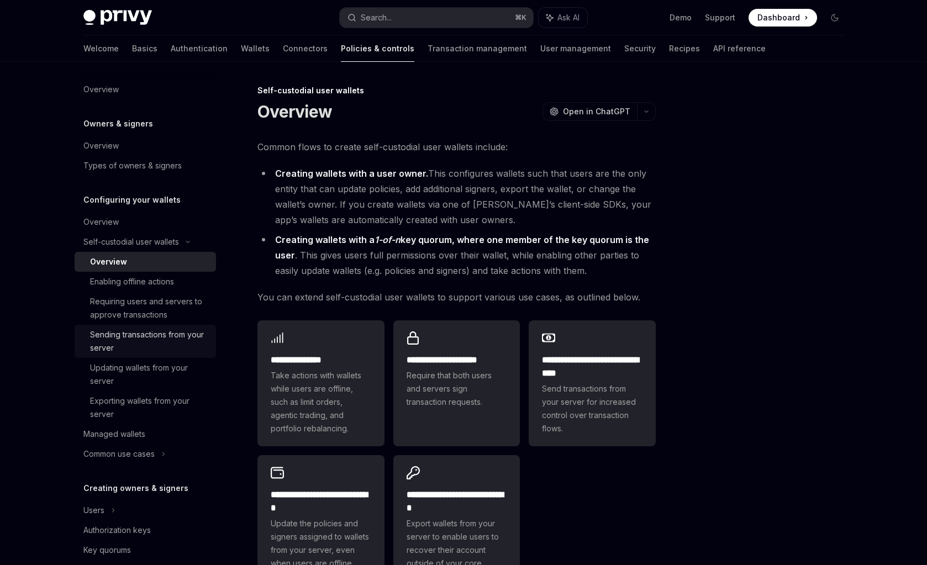
click at [168, 341] on div "Sending transactions from your server" at bounding box center [149, 341] width 119 height 27
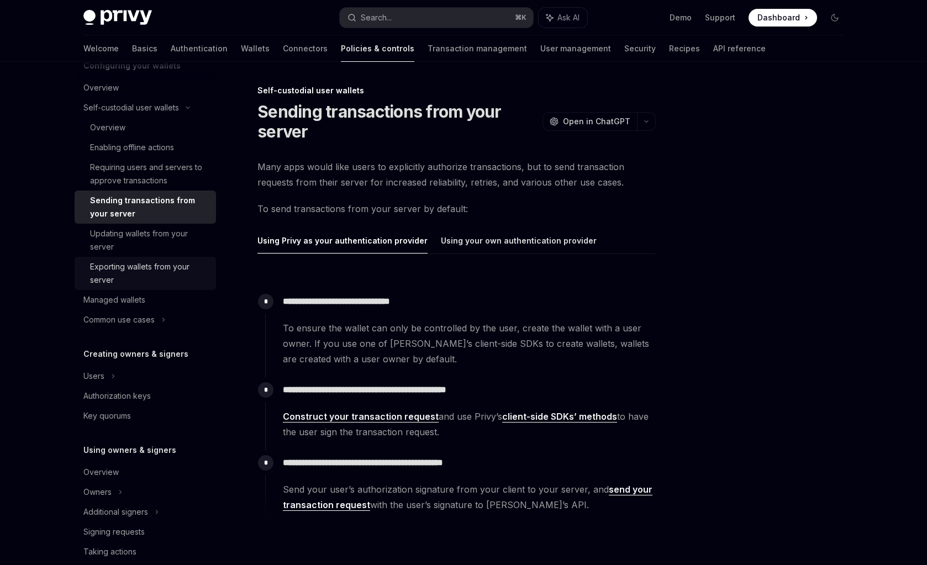
scroll to position [139, 0]
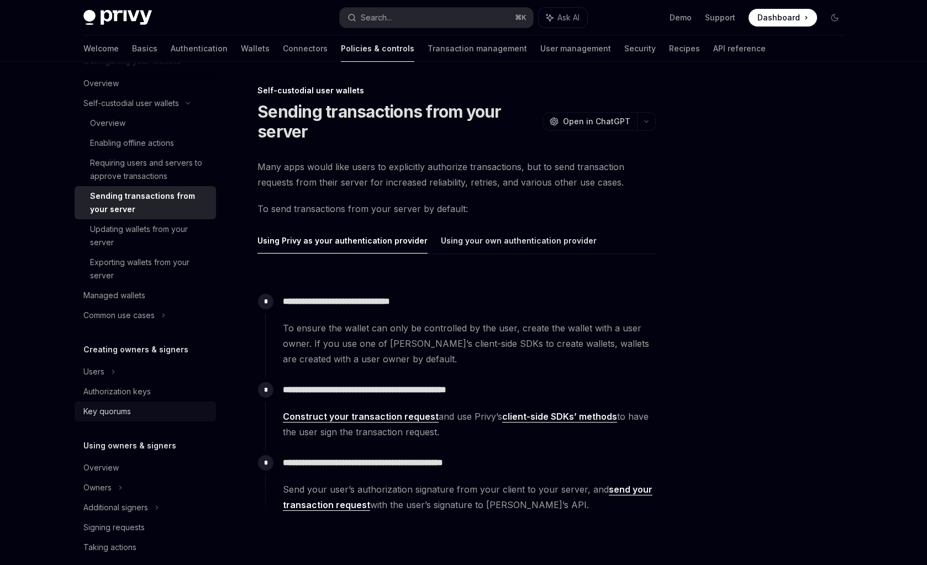
click at [157, 414] on div "Key quorums" at bounding box center [146, 411] width 126 height 13
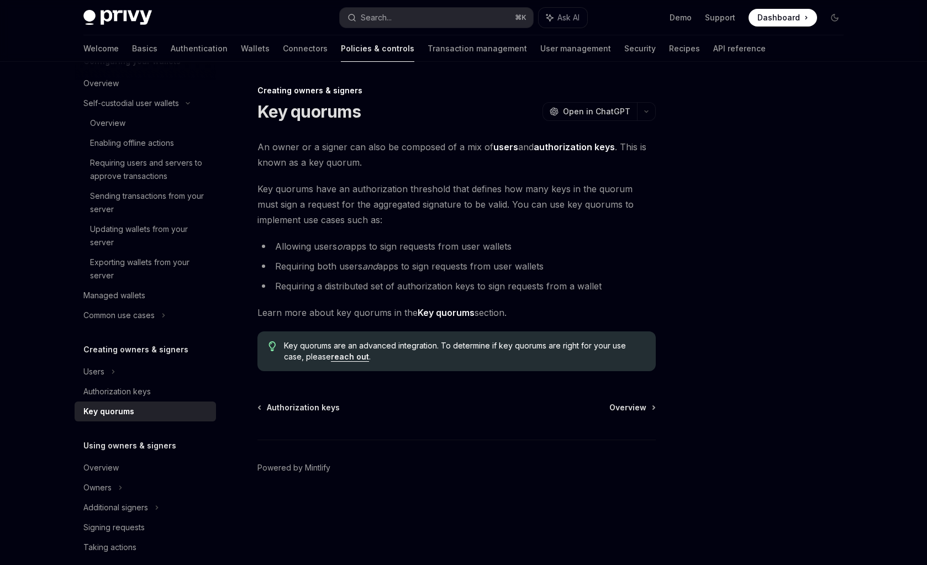
click at [420, 225] on span "Key quorums have an authorization threshold that defines how many keys in the q…" at bounding box center [456, 204] width 398 height 46
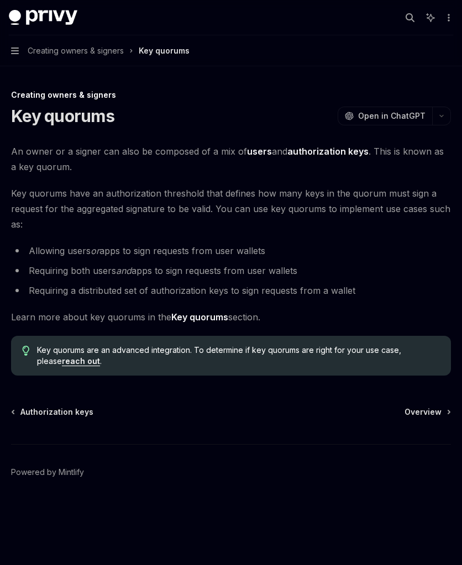
scroll to position [139, 0]
click at [18, 51] on icon "button" at bounding box center [15, 51] width 8 height 7
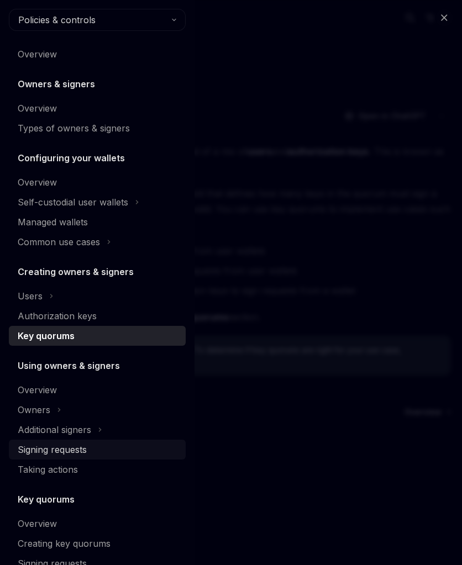
click at [97, 446] on div "Signing requests" at bounding box center [98, 449] width 161 height 13
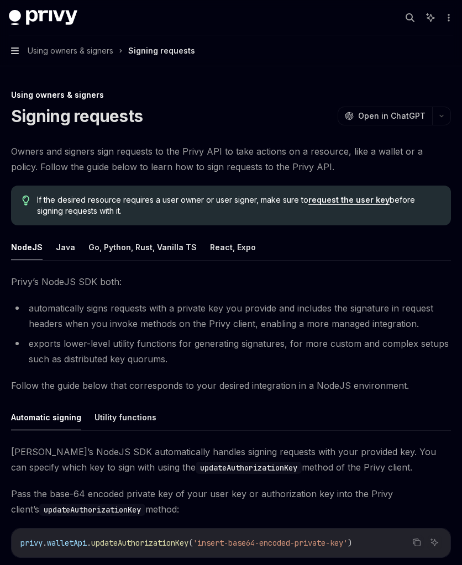
click at [17, 49] on icon "button" at bounding box center [15, 50] width 8 height 9
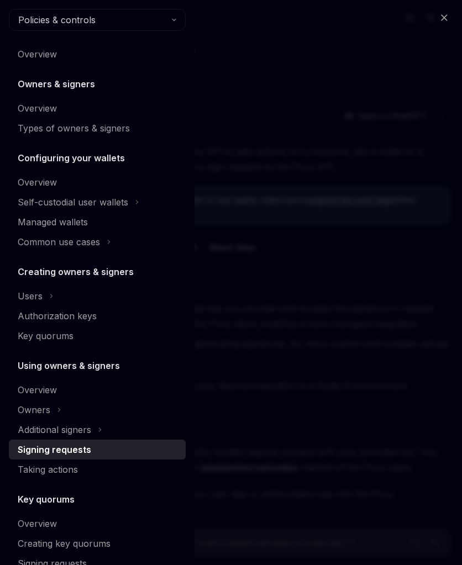
click at [313, 108] on div "Close navigation Policies & controls Overview Owners & signers Overview Types o…" at bounding box center [231, 282] width 462 height 565
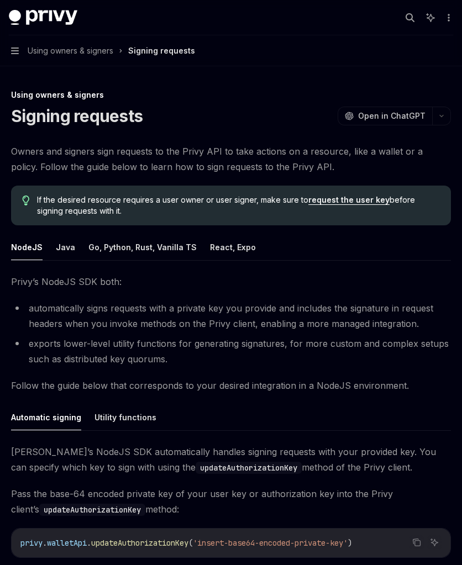
type textarea "*"
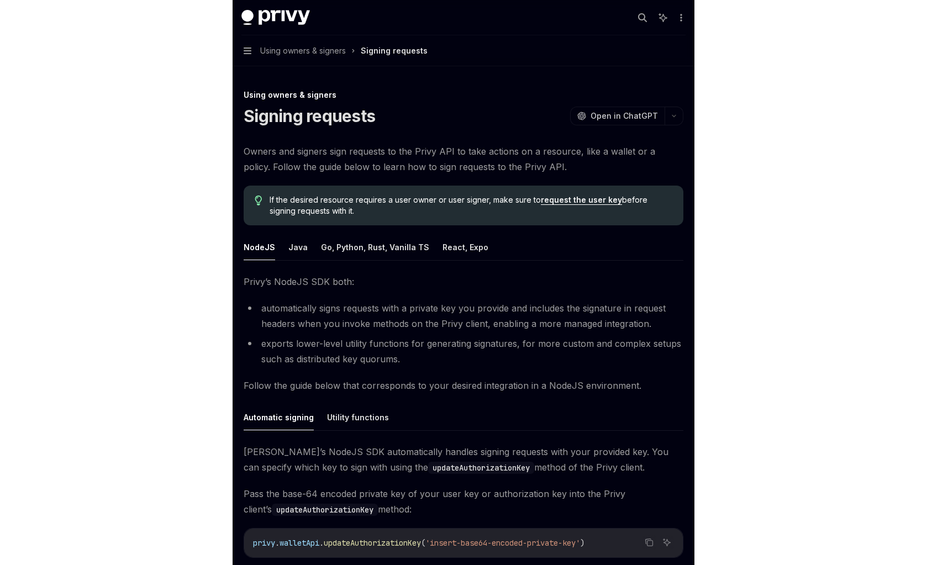
scroll to position [139, 0]
